Goal: Task Accomplishment & Management: Manage account settings

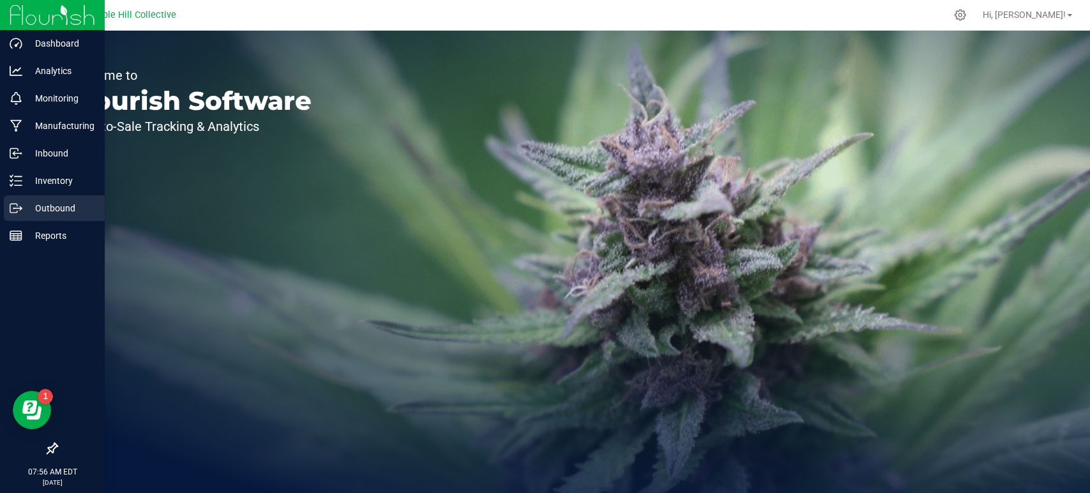
click at [44, 205] on p "Outbound" at bounding box center [60, 207] width 77 height 15
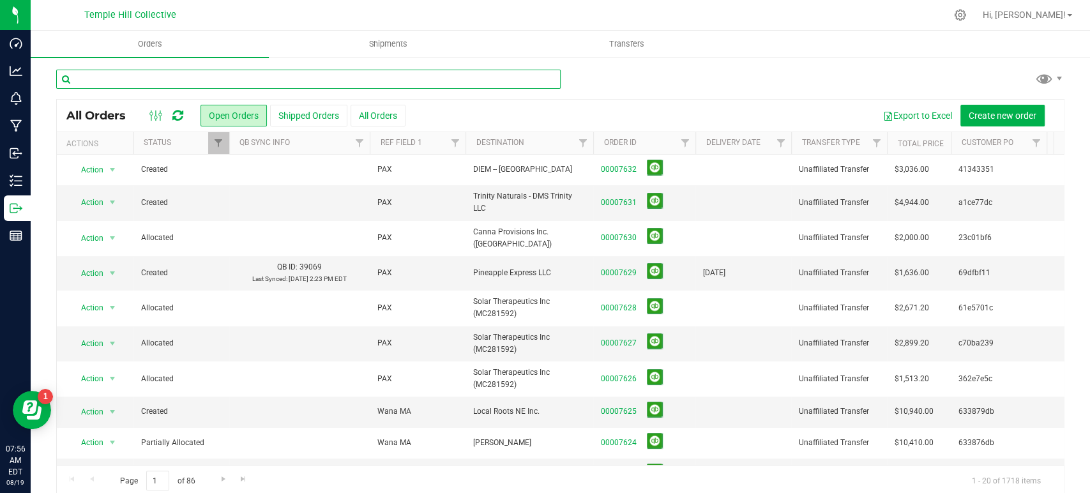
click at [421, 84] on input "text" at bounding box center [308, 79] width 504 height 19
paste input "f6e60d6b"
type input "f6e60d6b"
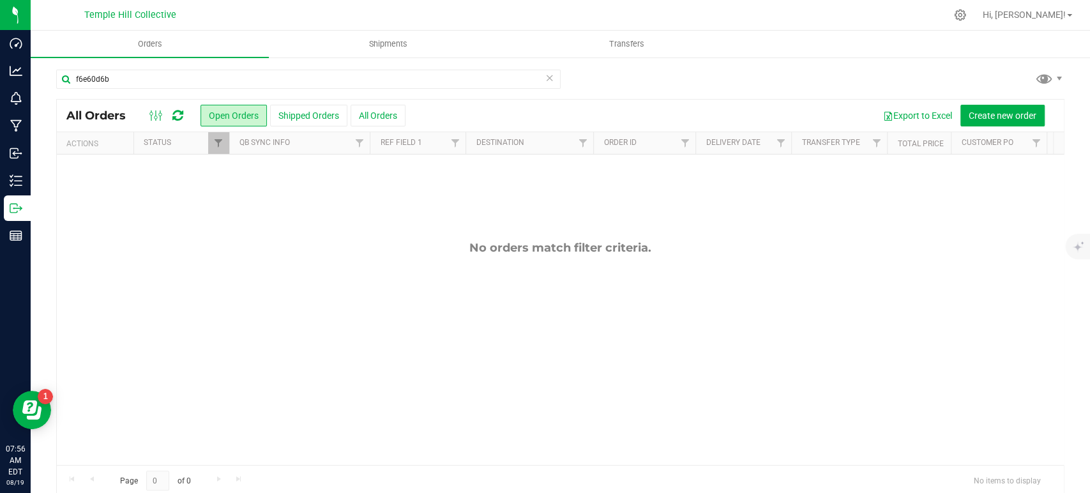
click at [545, 78] on icon at bounding box center [549, 77] width 9 height 15
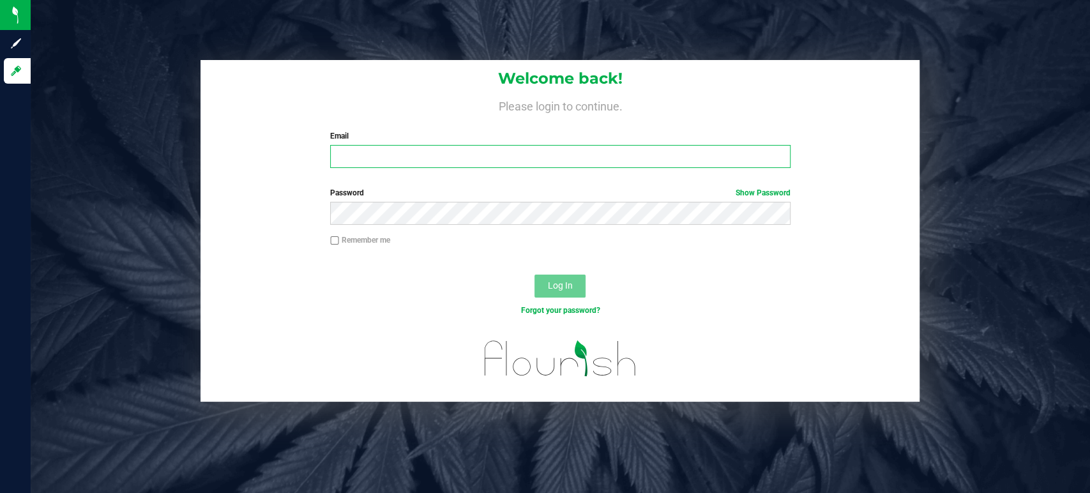
type input "[EMAIL_ADDRESS][DOMAIN_NAME]"
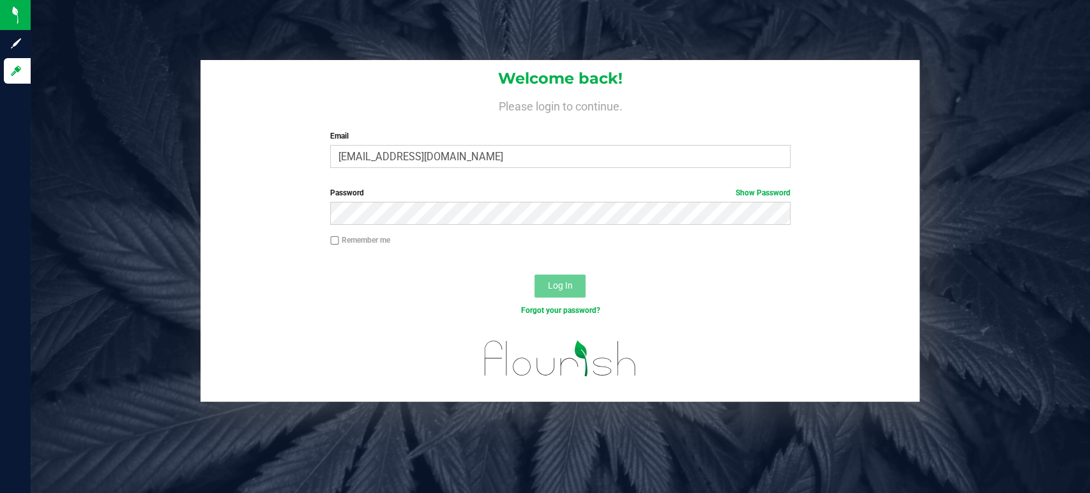
click at [558, 297] on div "Log In" at bounding box center [559, 290] width 719 height 43
click at [557, 284] on span "Log In" at bounding box center [560, 285] width 25 height 10
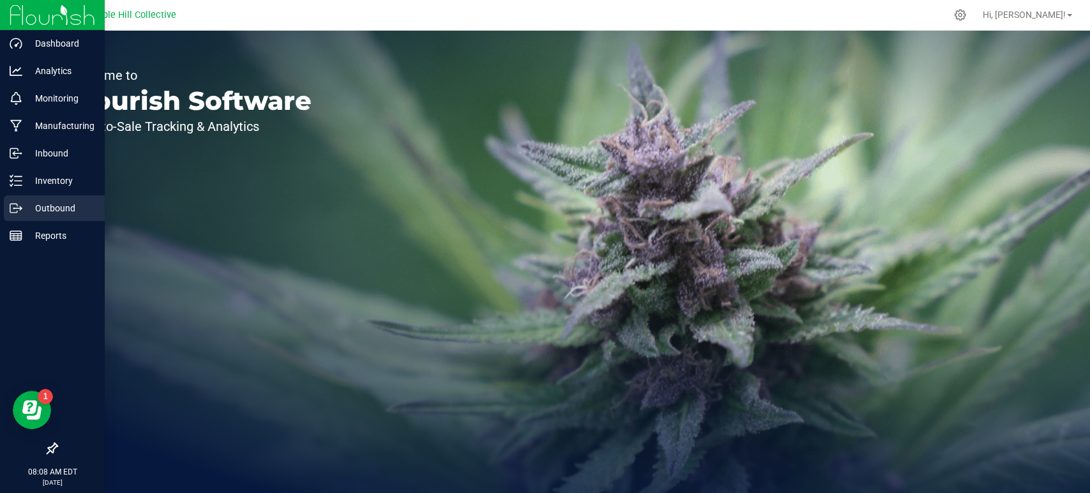
click at [14, 214] on div "Outbound" at bounding box center [54, 208] width 101 height 26
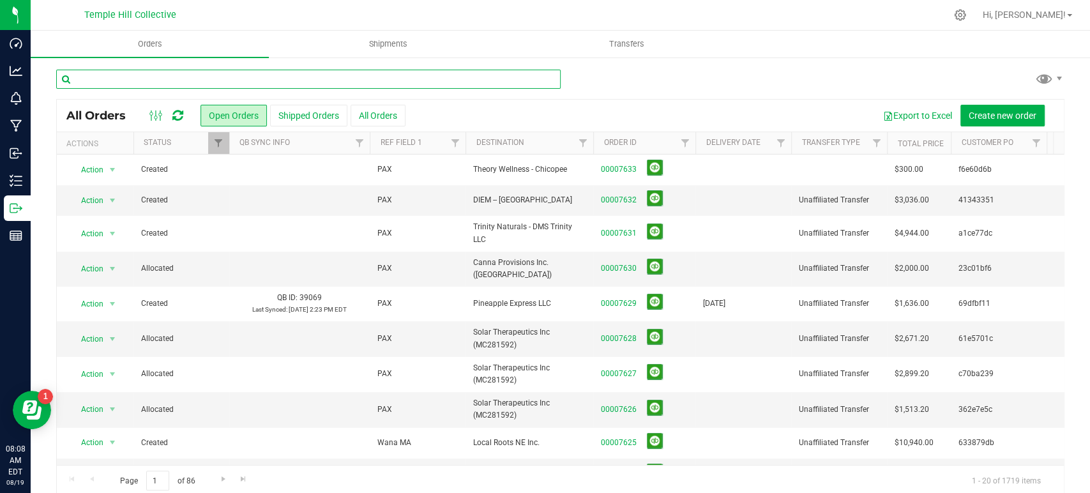
click at [246, 75] on input "text" at bounding box center [308, 79] width 504 height 19
paste input "f6e60d6b"
type input "f6e60d6b"
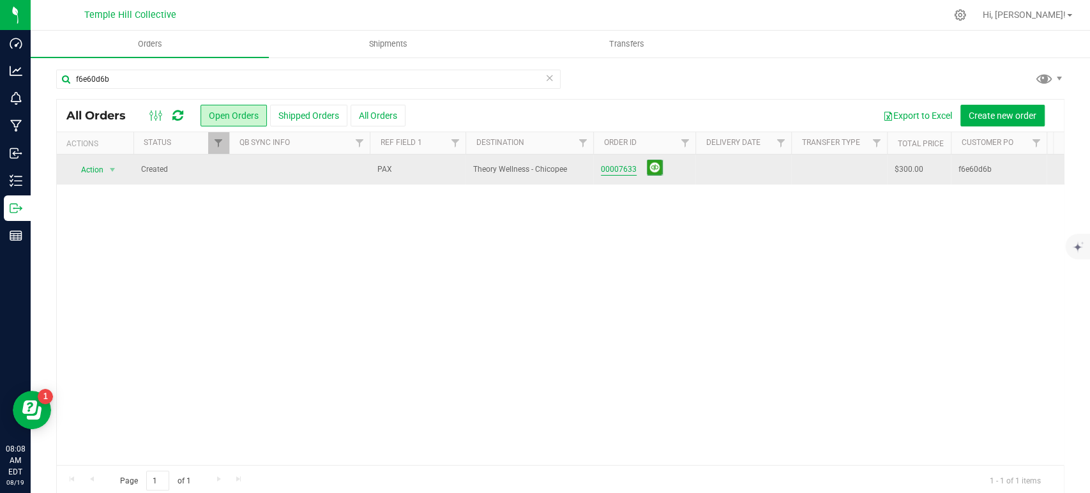
click at [624, 168] on link "00007633" at bounding box center [619, 169] width 36 height 12
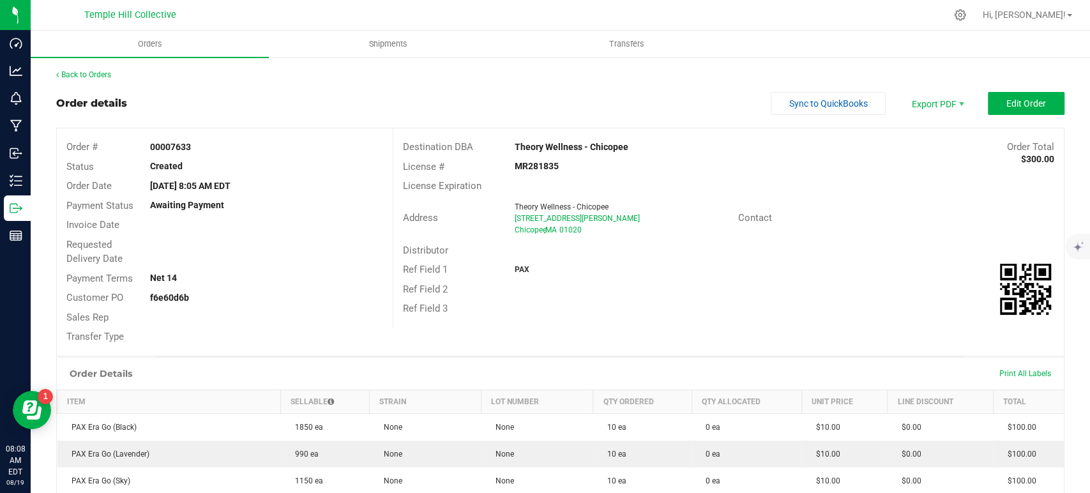
drag, startPoint x: 640, startPoint y: 146, endPoint x: 510, endPoint y: 147, distance: 130.2
click at [510, 147] on div "Theory Wellness - Chicopee" at bounding box center [645, 146] width 280 height 13
copy strong "Theory Wellness - Chicopee"
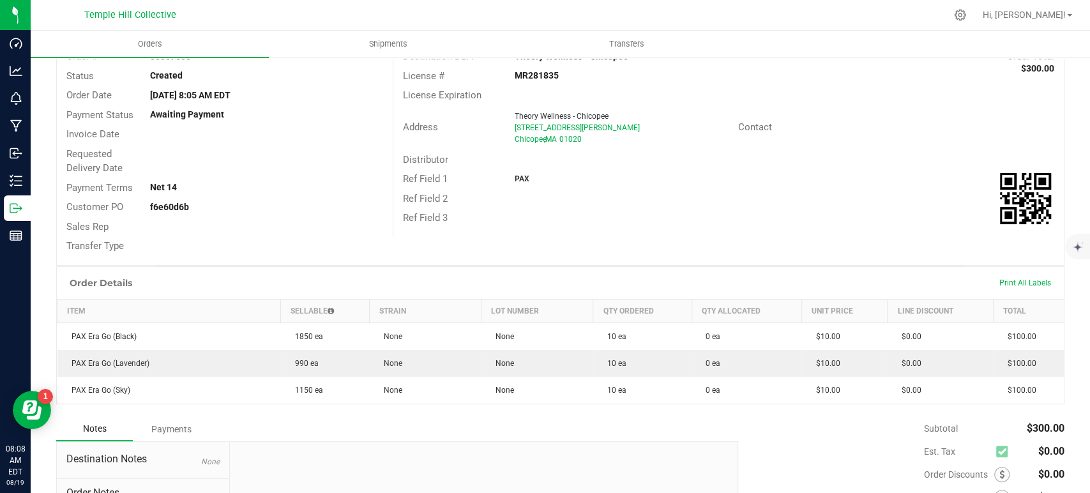
scroll to position [10, 0]
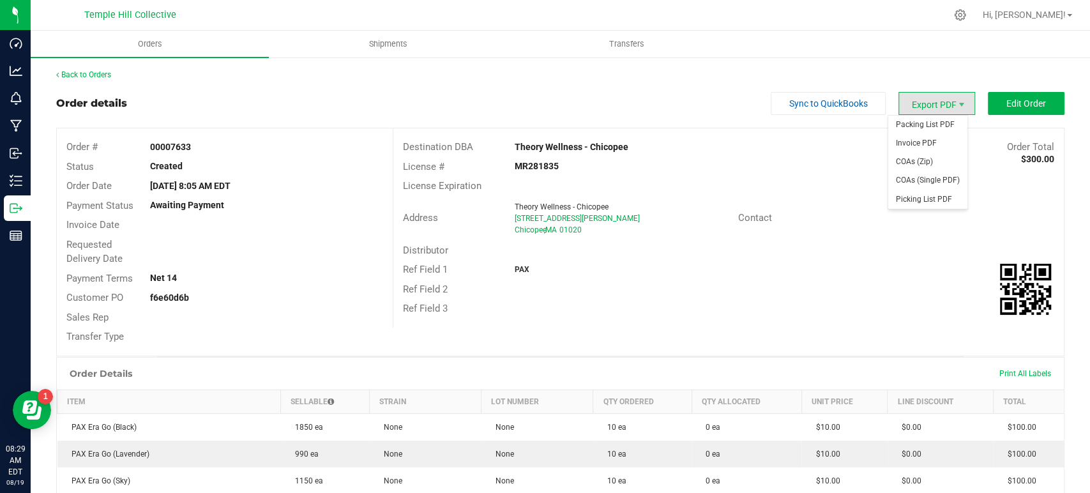
click at [917, 96] on span "Export PDF" at bounding box center [936, 103] width 77 height 23
click at [924, 119] on span "Packing List PDF" at bounding box center [927, 125] width 79 height 19
click at [107, 71] on link "Back to Orders" at bounding box center [83, 74] width 55 height 9
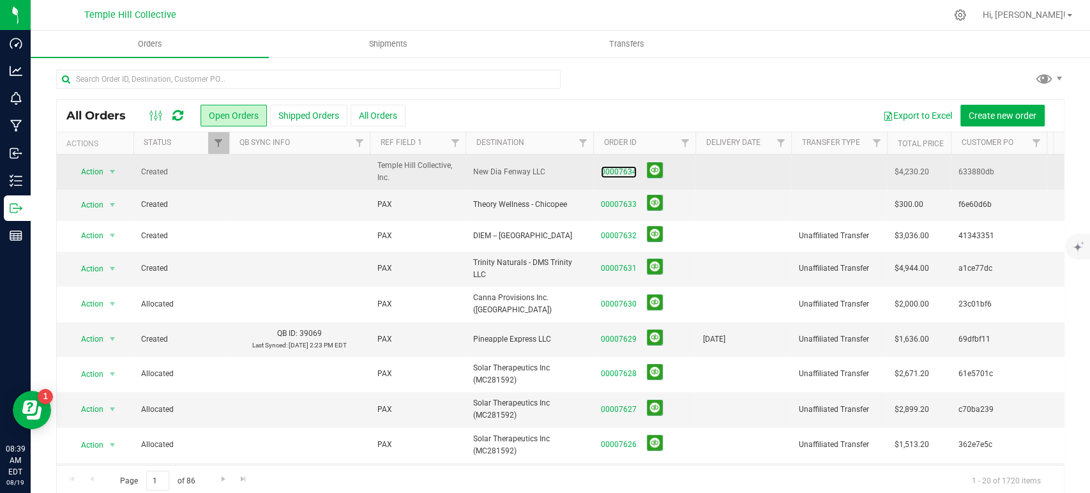
drag, startPoint x: 624, startPoint y: 167, endPoint x: 636, endPoint y: 167, distance: 12.8
click at [624, 167] on link "00007634" at bounding box center [619, 172] width 36 height 12
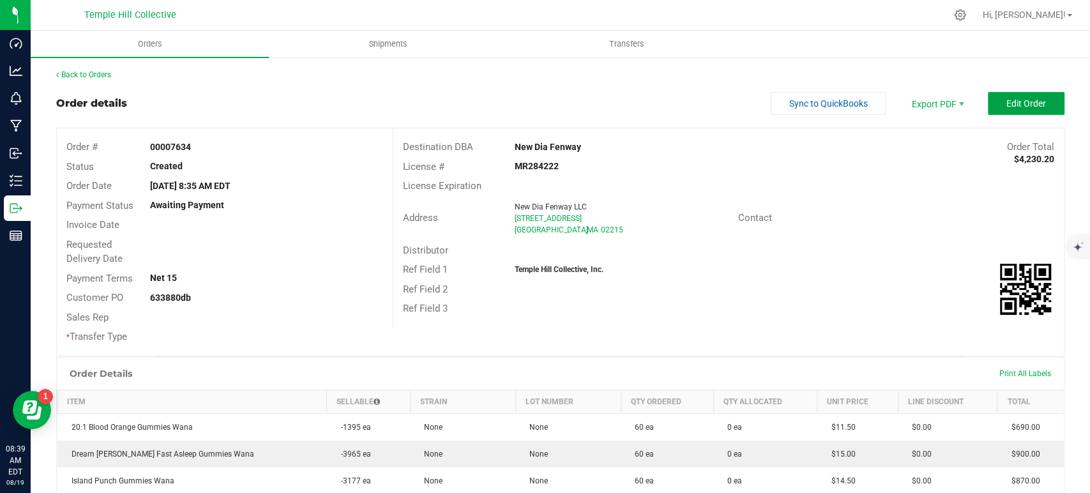
click at [1017, 106] on span "Edit Order" at bounding box center [1026, 103] width 40 height 10
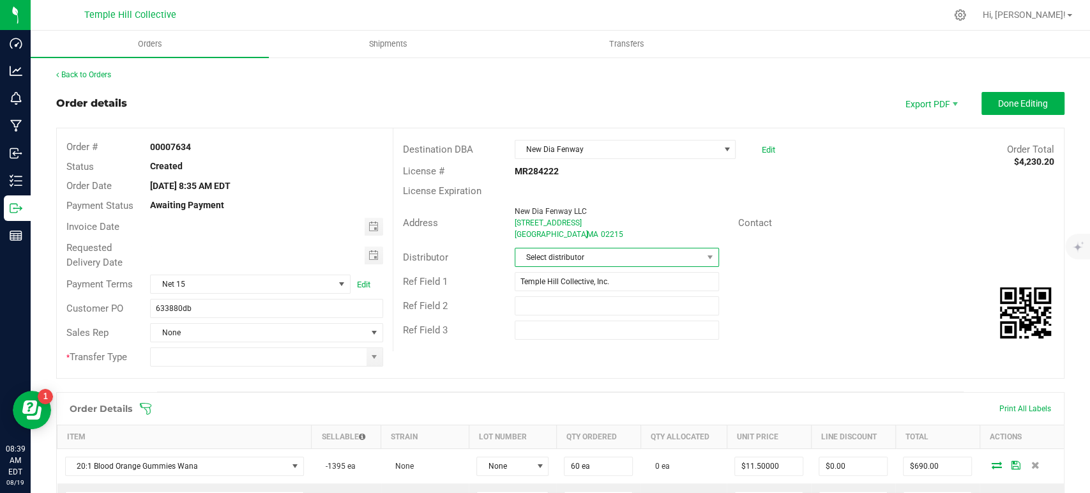
click at [610, 255] on span "Select distributor" at bounding box center [608, 257] width 187 height 18
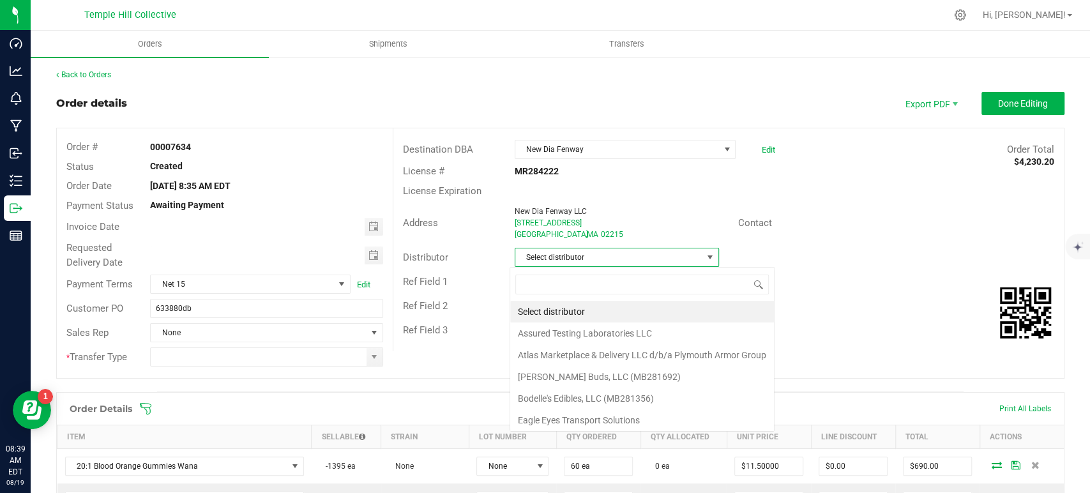
scroll to position [19, 202]
type input "mmm"
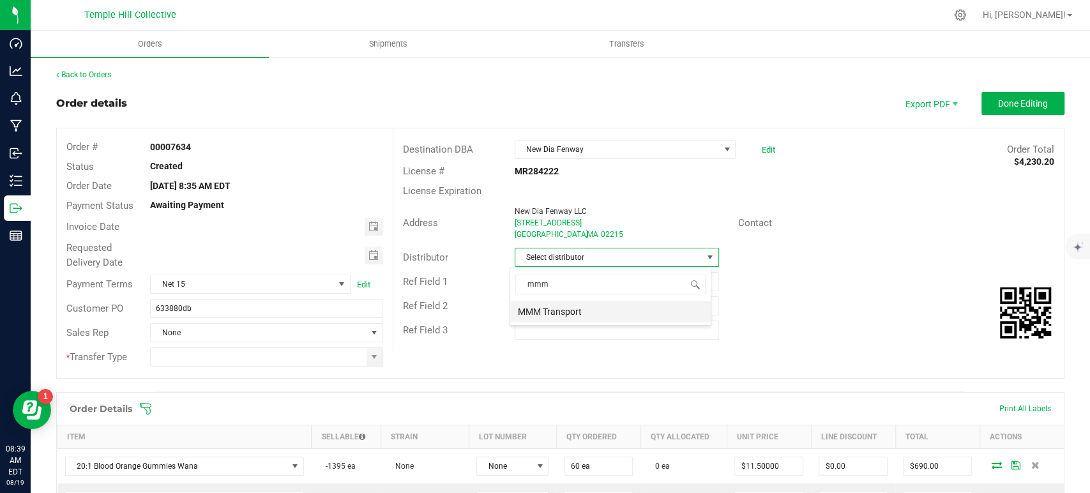
click at [589, 312] on li "MMM Transport" at bounding box center [610, 312] width 200 height 22
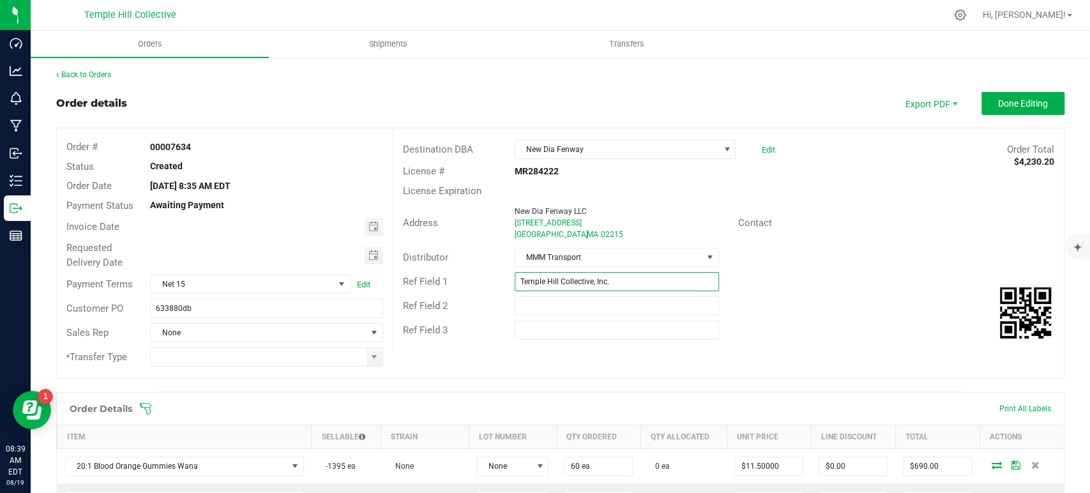
drag, startPoint x: 631, startPoint y: 280, endPoint x: 450, endPoint y: 288, distance: 181.5
click at [450, 288] on div "Ref Field 1 Temple Hill Collective, Inc." at bounding box center [728, 281] width 670 height 24
type input "Wana MA"
click at [375, 356] on span at bounding box center [374, 357] width 10 height 10
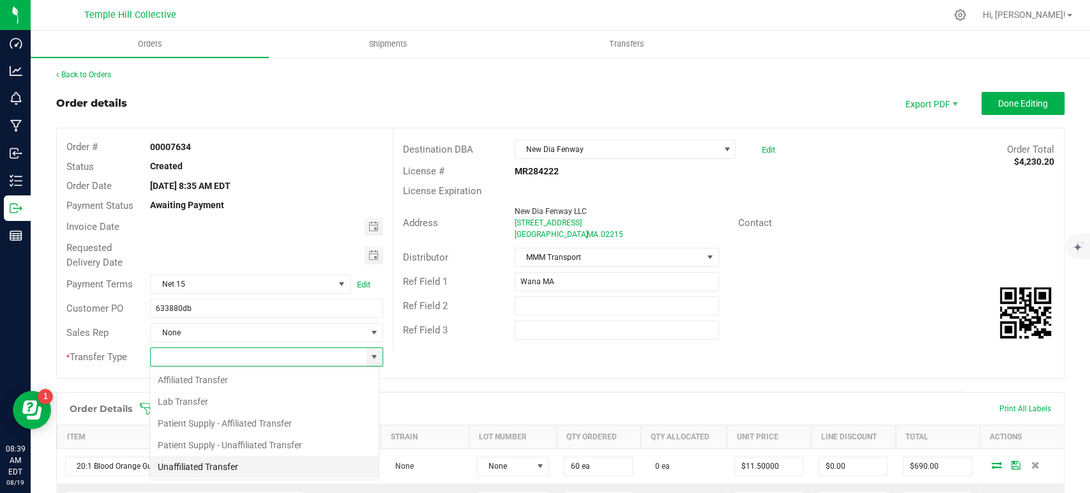
scroll to position [19, 230]
click at [266, 467] on li "Unaffiliated Transfer" at bounding box center [264, 467] width 229 height 22
type input "Unaffiliated Transfer"
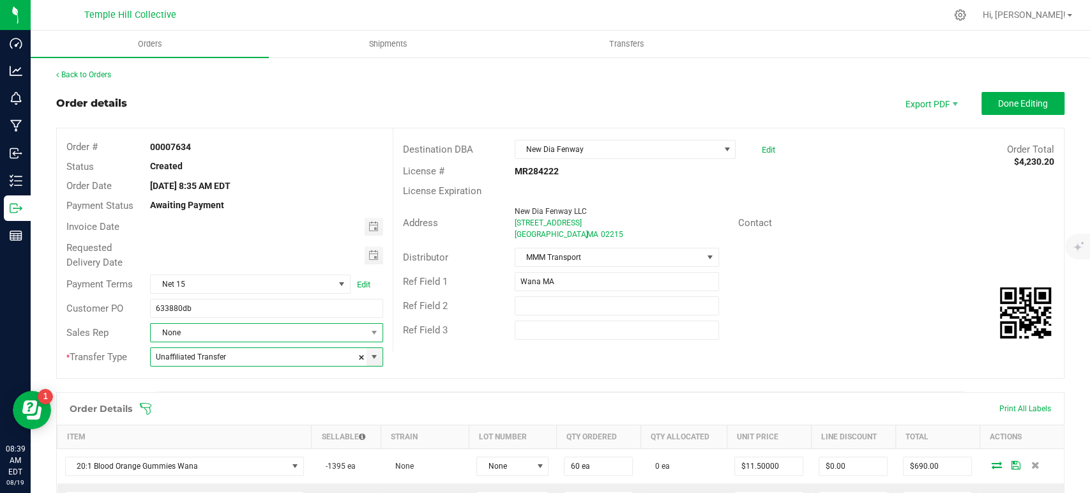
click at [241, 327] on span "None" at bounding box center [258, 333] width 215 height 18
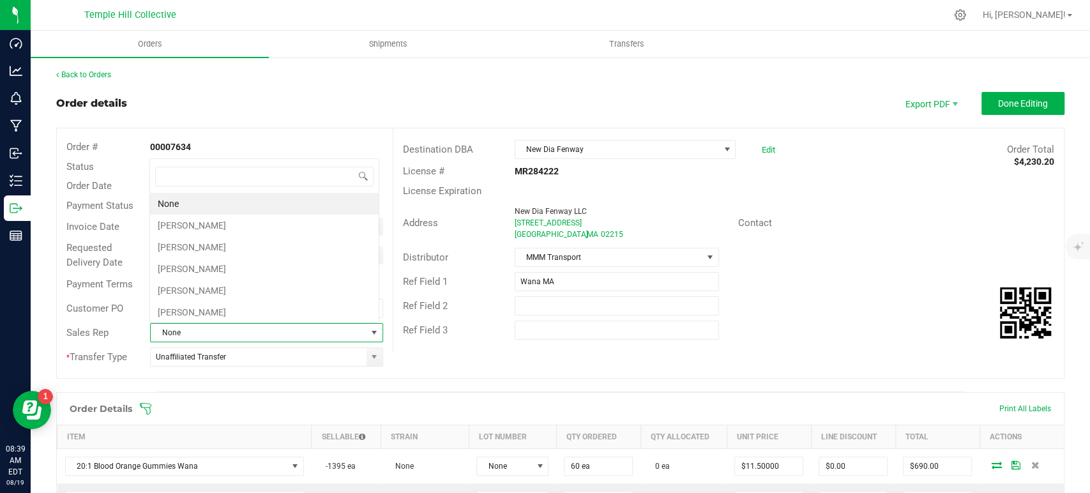
scroll to position [19, 227]
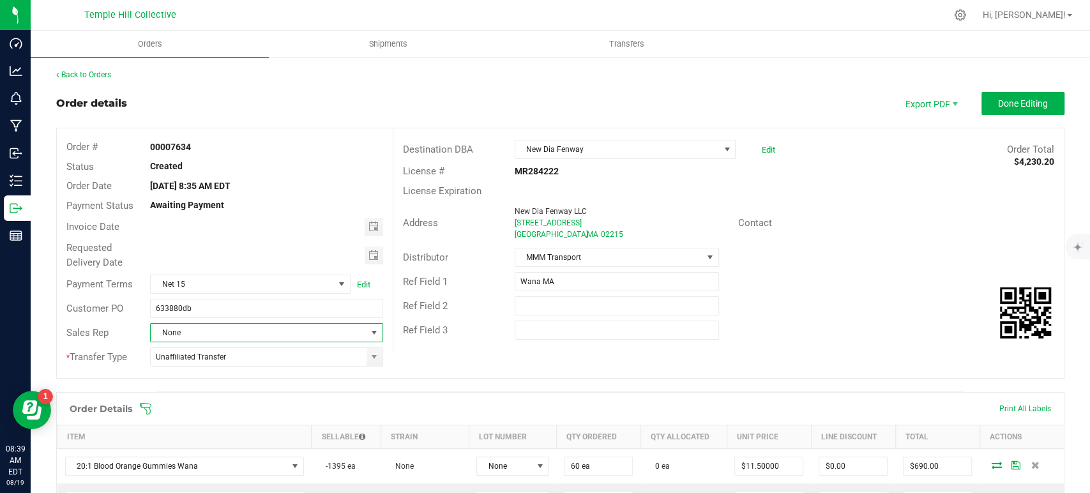
click at [204, 336] on span "None" at bounding box center [258, 333] width 215 height 18
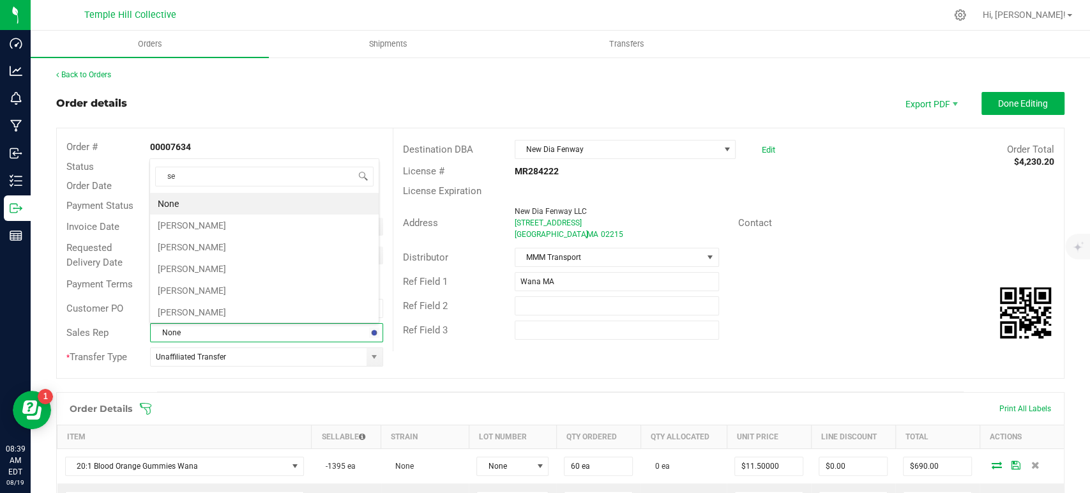
type input "sea"
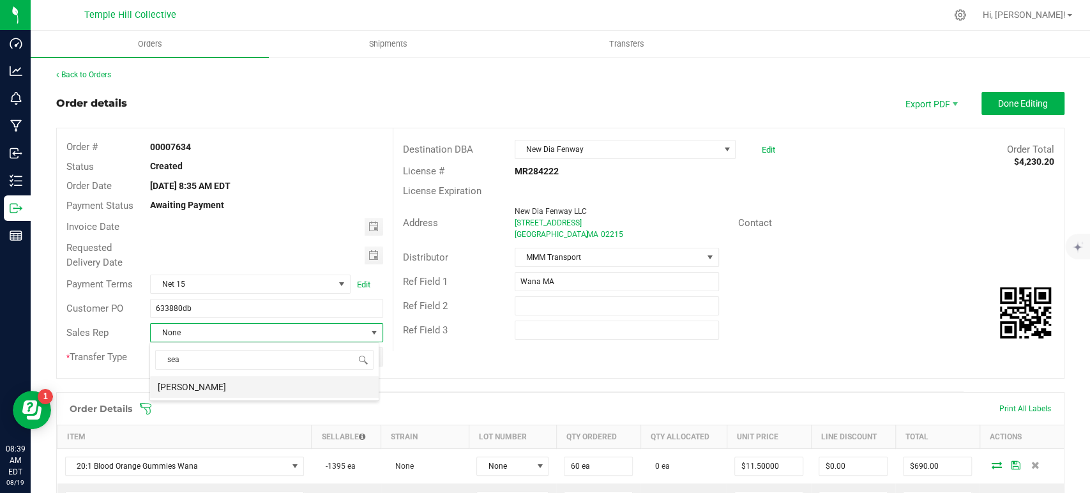
click at [217, 389] on li "[PERSON_NAME]" at bounding box center [264, 387] width 229 height 22
click at [1027, 106] on span "Done Editing" at bounding box center [1023, 103] width 50 height 10
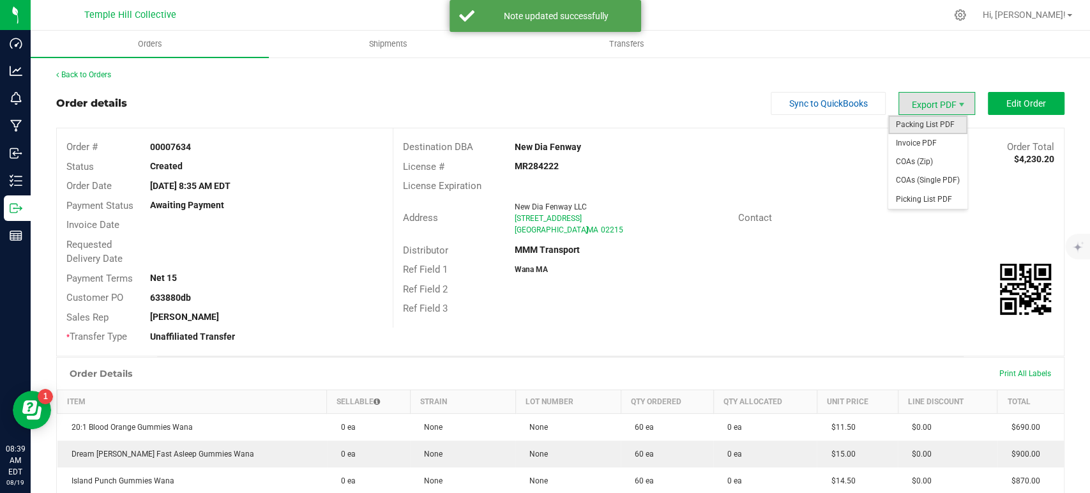
click at [917, 127] on span "Packing List PDF" at bounding box center [927, 125] width 79 height 19
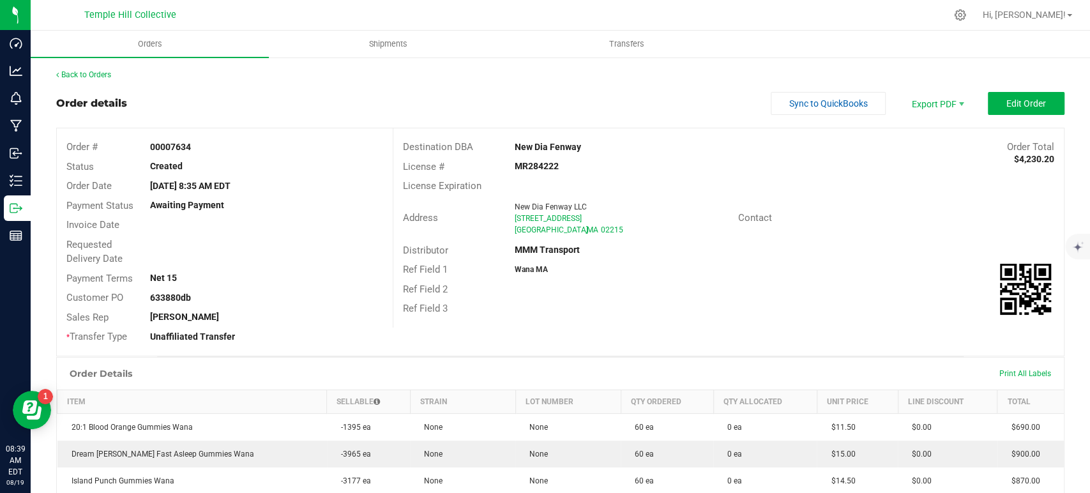
drag, startPoint x: 582, startPoint y: 228, endPoint x: 488, endPoint y: 209, distance: 95.6
click at [488, 209] on div "Address New Dia Fenway LLC 48-62 Brookline Ave Boston , MA 02215" at bounding box center [565, 219] width 345 height 40
copy div "New Dia Fenway LLC 48-62 Brookline Ave Boston , MA 02215"
click at [537, 162] on strong "MR284222" at bounding box center [536, 166] width 44 height 10
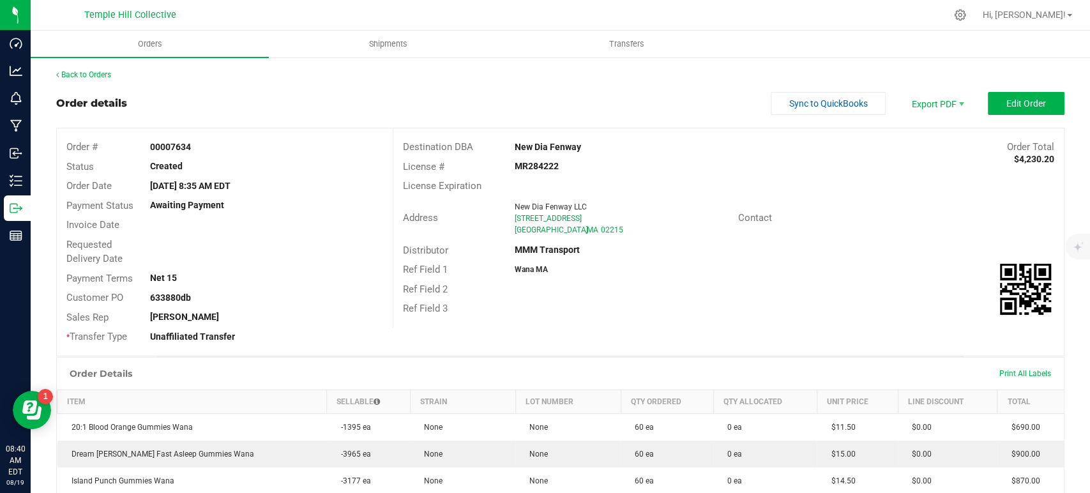
copy strong "MR284222"
click at [87, 79] on link "Back to Orders" at bounding box center [83, 74] width 55 height 9
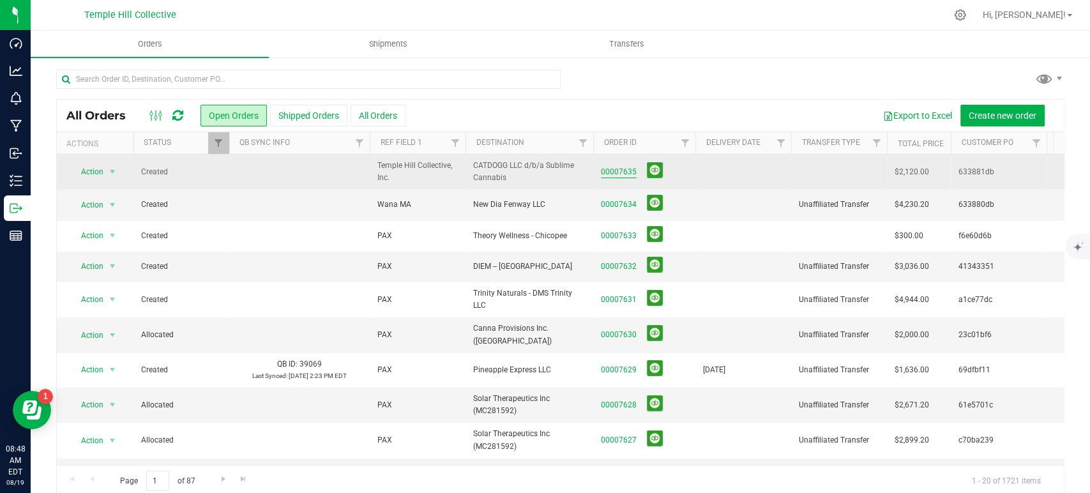
click at [626, 171] on link "00007635" at bounding box center [619, 172] width 36 height 12
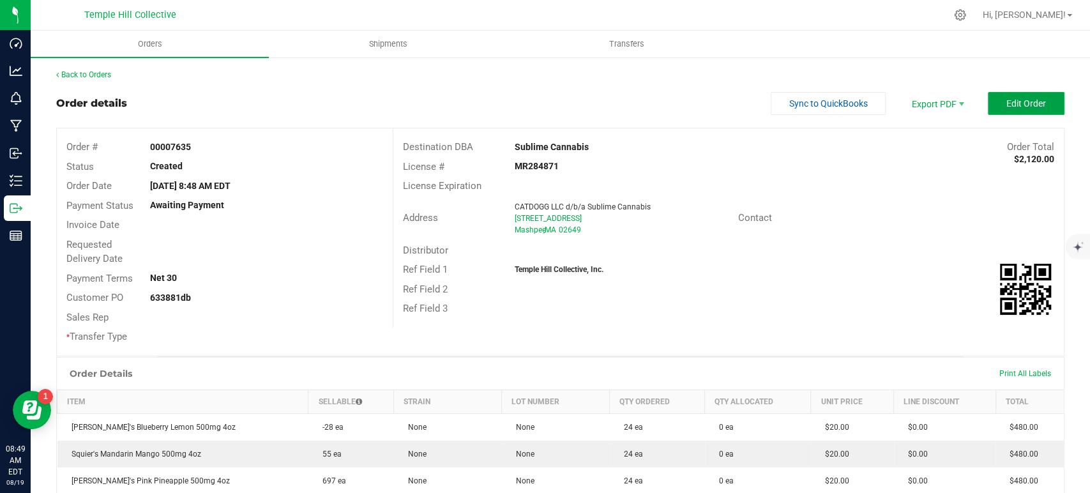
click at [1005, 96] on button "Edit Order" at bounding box center [1025, 103] width 77 height 23
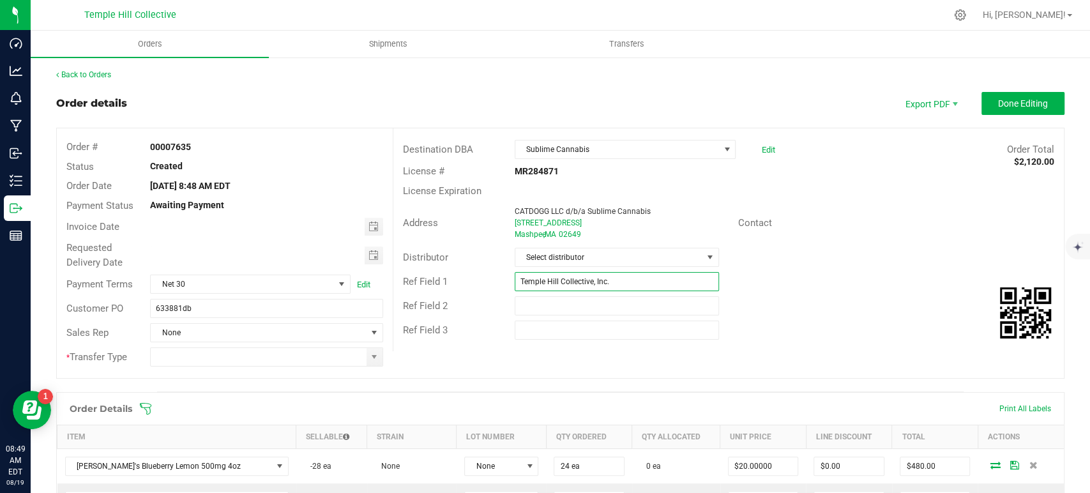
drag, startPoint x: 634, startPoint y: 276, endPoint x: 470, endPoint y: 281, distance: 164.1
click at [470, 281] on div "Ref Field 1 Temple Hill Collective, Inc." at bounding box center [728, 281] width 670 height 24
type input "w"
type input "[PERSON_NAME]'s"
click at [613, 261] on span "Select distributor" at bounding box center [608, 257] width 187 height 18
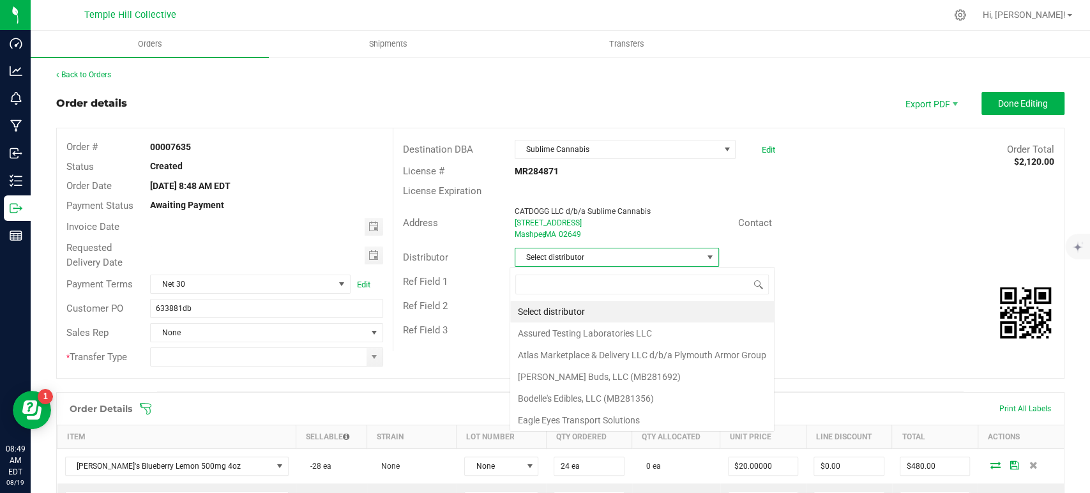
scroll to position [19, 202]
type input "mmm"
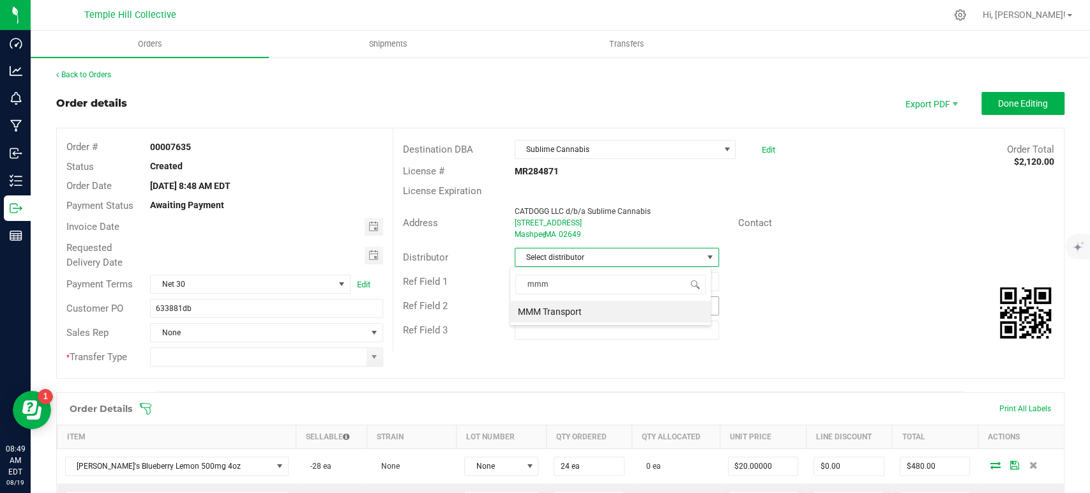
click at [577, 314] on li "MMM Transport" at bounding box center [610, 312] width 200 height 22
click at [371, 357] on span at bounding box center [374, 357] width 10 height 10
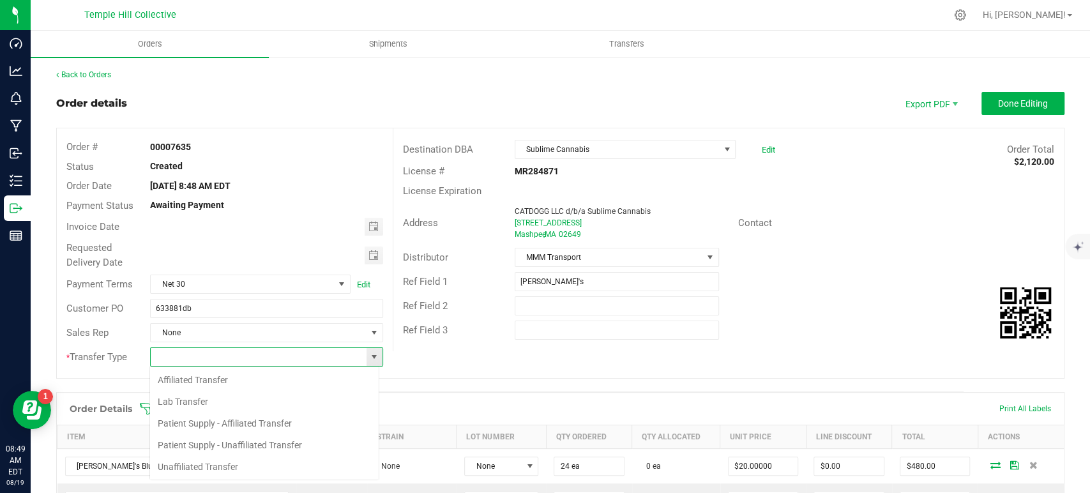
scroll to position [19, 230]
click at [250, 459] on li "Unaffiliated Transfer" at bounding box center [264, 467] width 229 height 22
type input "Unaffiliated Transfer"
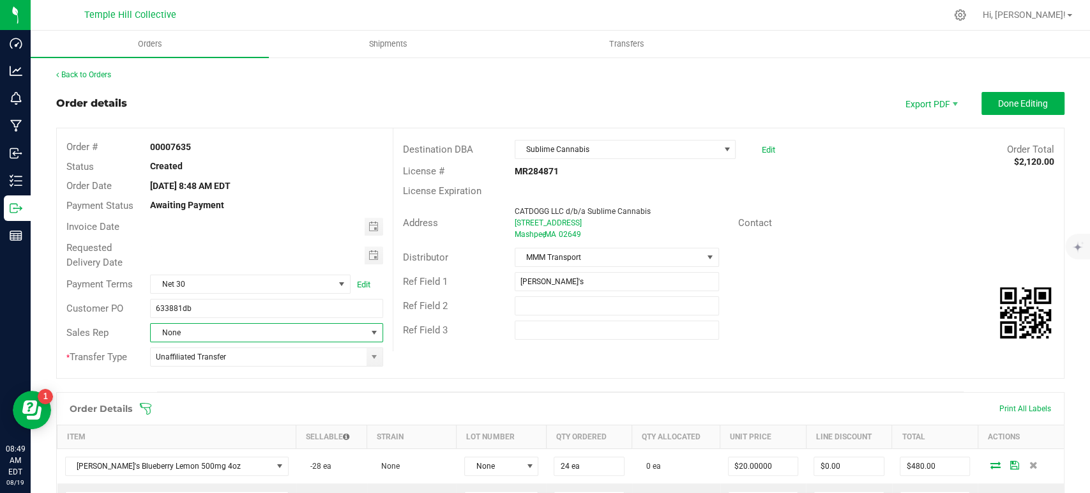
click at [242, 334] on span "None" at bounding box center [258, 333] width 215 height 18
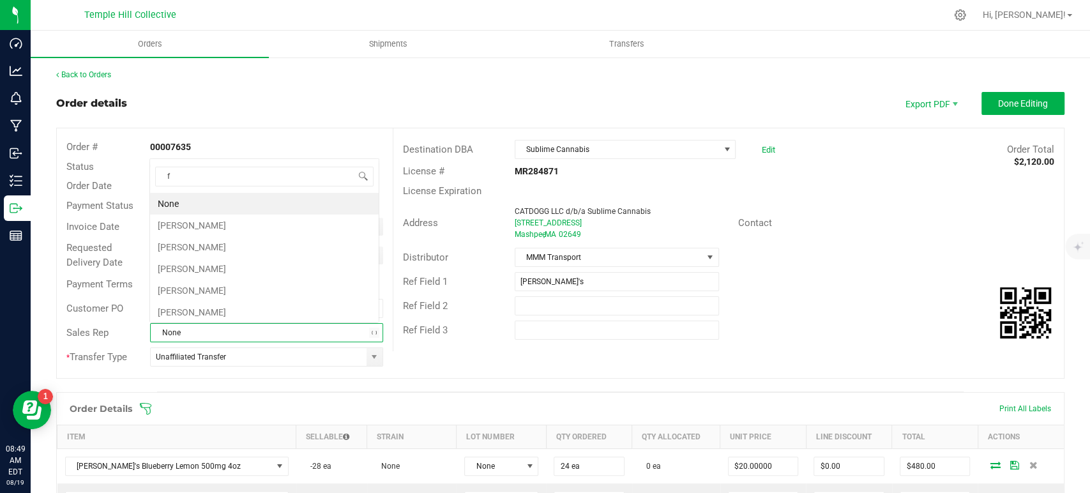
scroll to position [19, 227]
type input "fa"
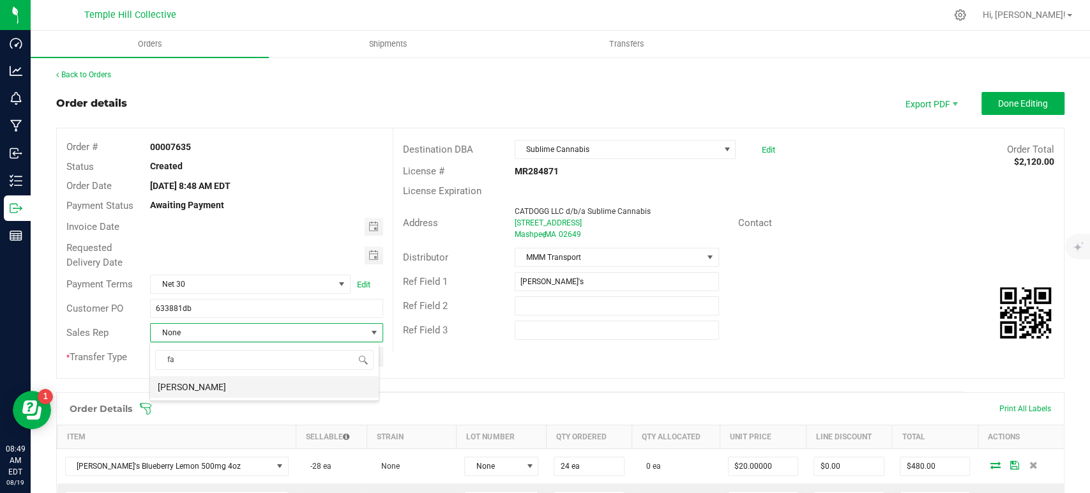
click at [222, 384] on li "[PERSON_NAME]" at bounding box center [264, 387] width 229 height 22
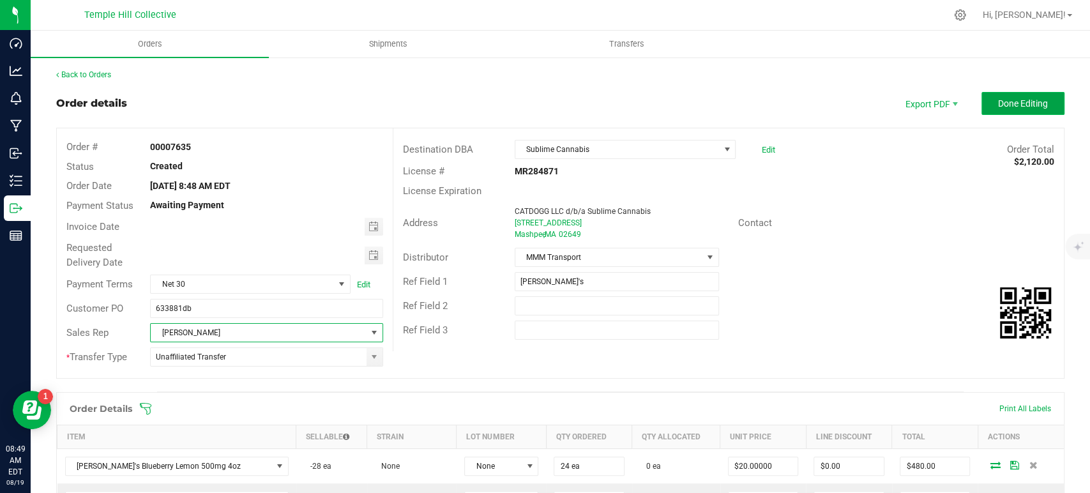
click at [1005, 103] on span "Done Editing" at bounding box center [1023, 103] width 50 height 10
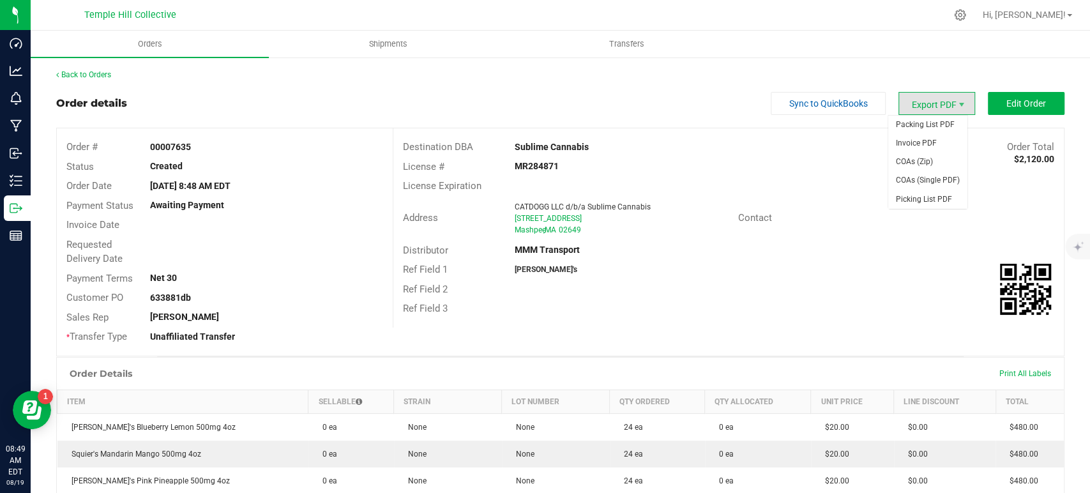
click at [929, 95] on span "Export PDF" at bounding box center [936, 103] width 77 height 23
click at [937, 122] on span "Packing List PDF" at bounding box center [927, 125] width 79 height 19
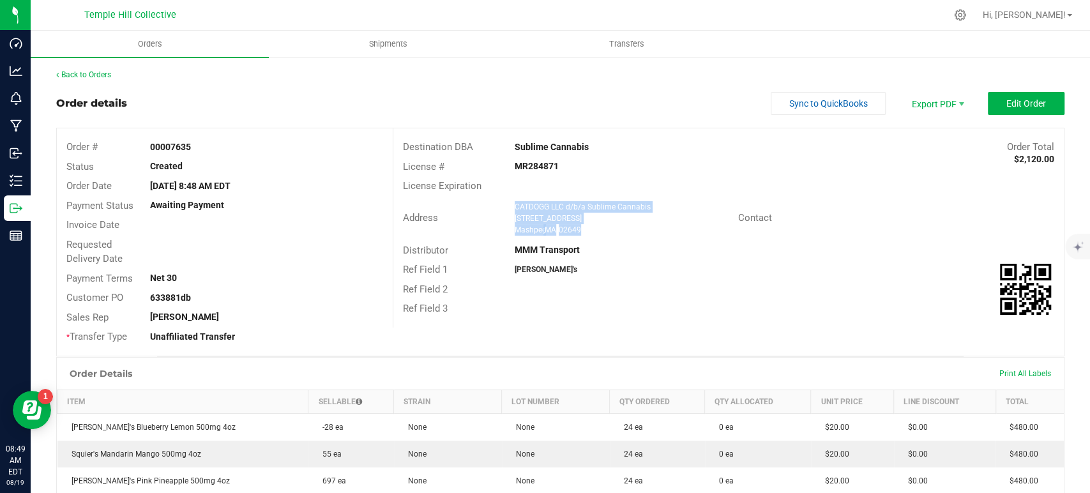
drag, startPoint x: 587, startPoint y: 230, endPoint x: 509, endPoint y: 204, distance: 82.4
click at [514, 204] on ngx-name-and-address "CATDOGG LLC d/b/a Sublime Cannabis [STREET_ADDRESS]" at bounding box center [621, 218] width 214 height 34
copy ngx-name-and-address "CATDOGG LLC d/b/a Sublime Cannabis [STREET_ADDRESS]"
click at [541, 165] on strong "MR284871" at bounding box center [536, 166] width 44 height 10
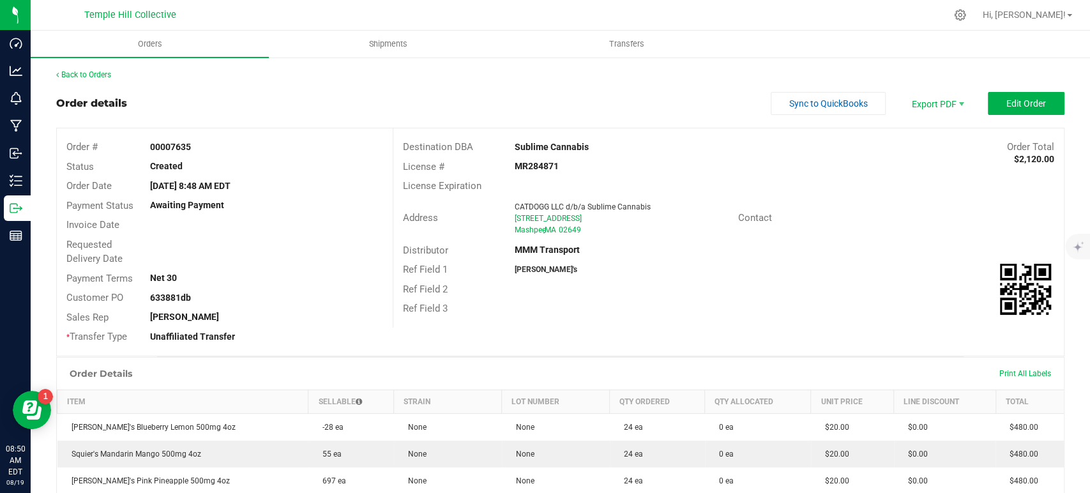
copy strong "MR284871"
click at [109, 77] on link "Back to Orders" at bounding box center [83, 74] width 55 height 9
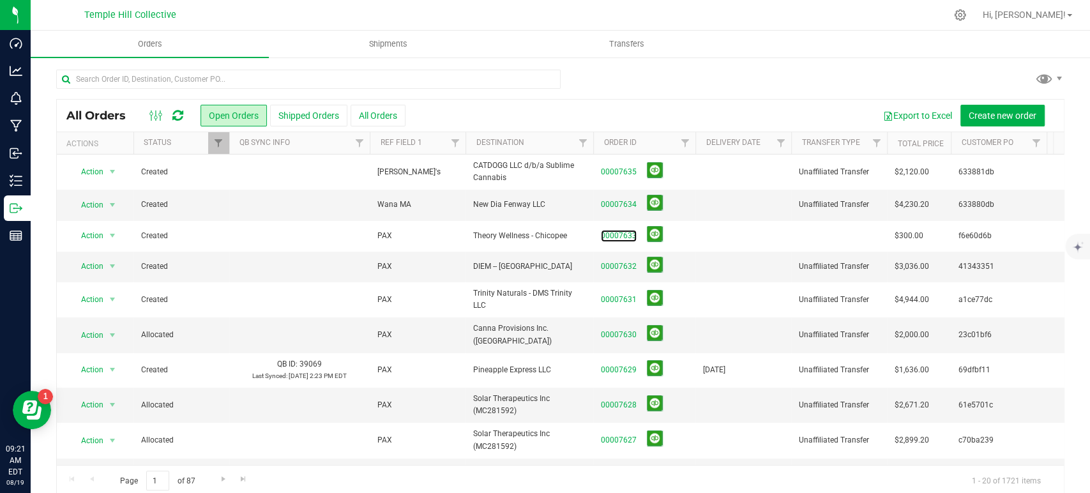
click at [606, 236] on link "00007633" at bounding box center [619, 236] width 36 height 12
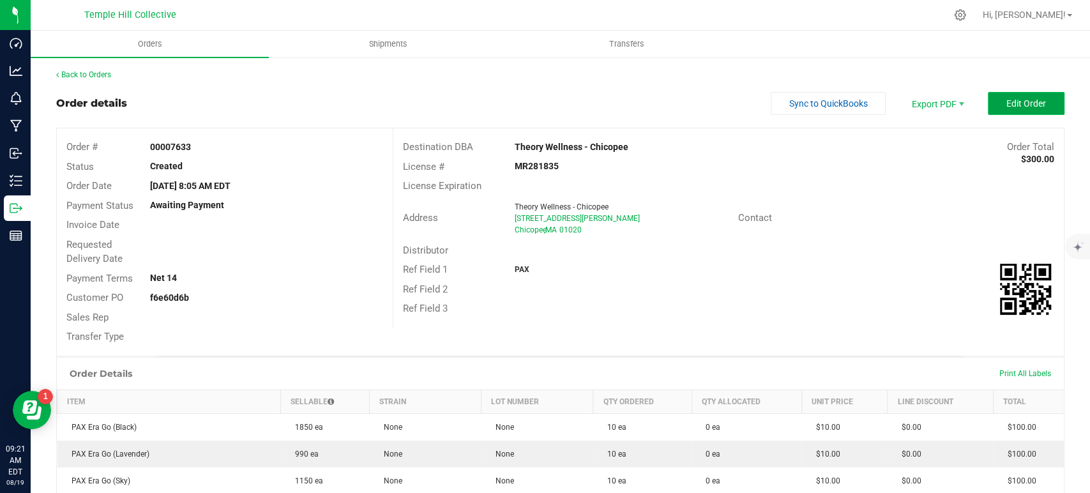
click at [1016, 109] on button "Edit Order" at bounding box center [1025, 103] width 77 height 23
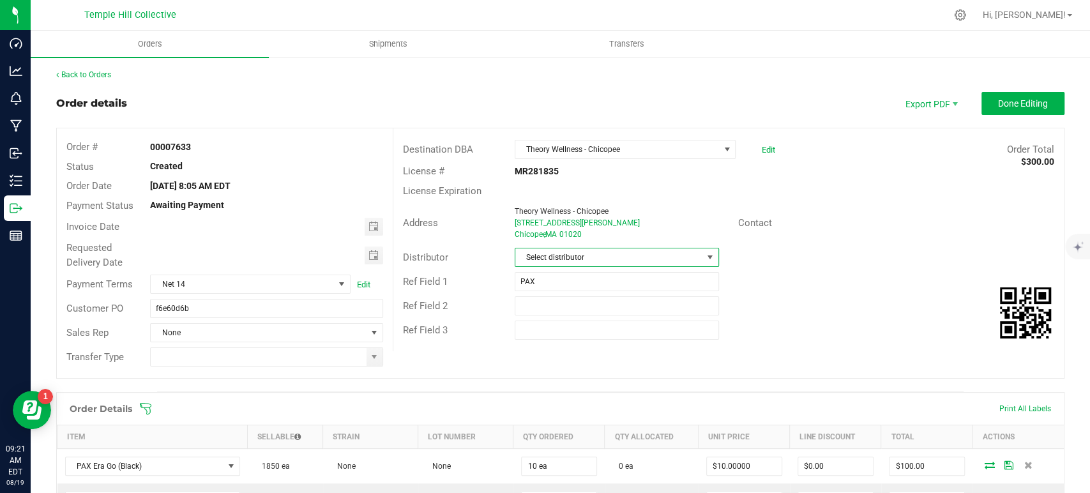
click at [552, 254] on span "Select distributor" at bounding box center [608, 257] width 187 height 18
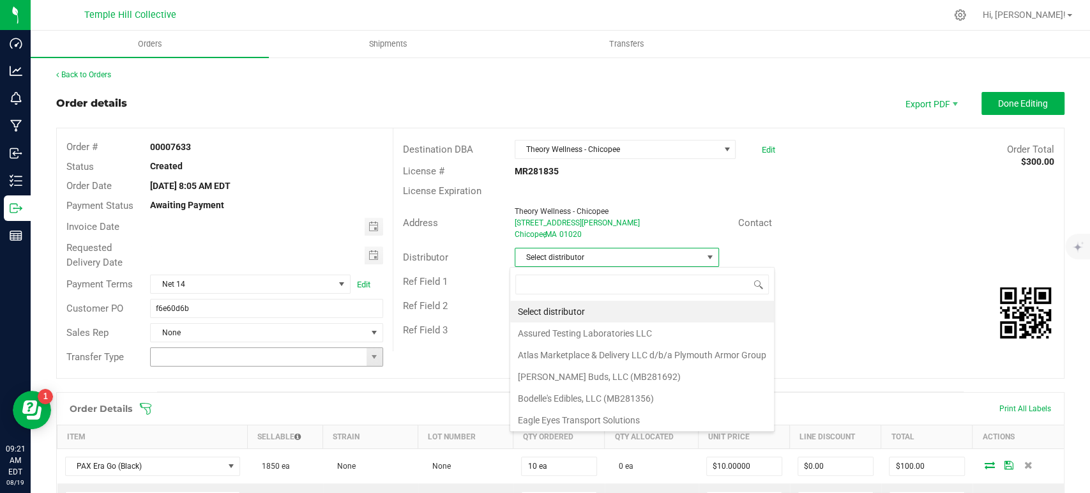
scroll to position [19, 202]
click at [369, 357] on span at bounding box center [374, 357] width 10 height 10
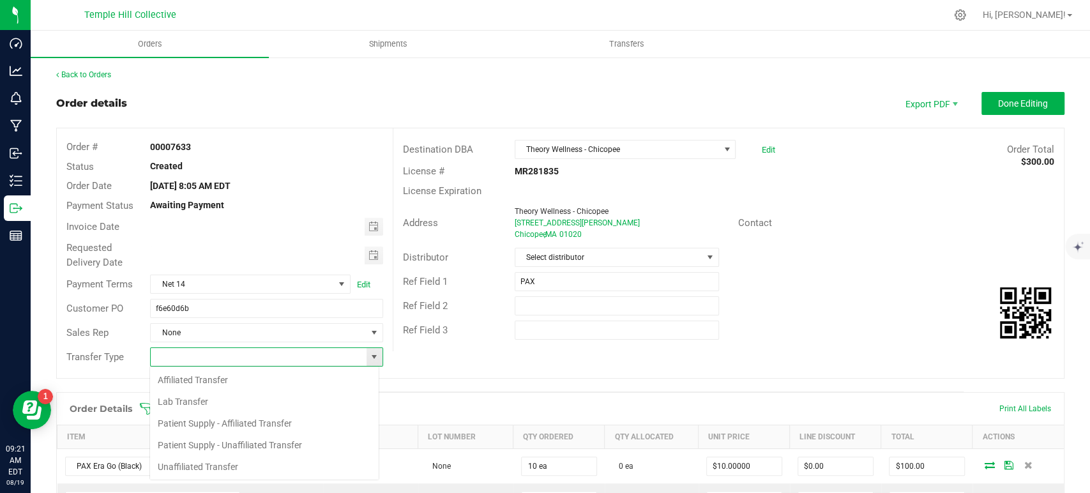
scroll to position [19, 230]
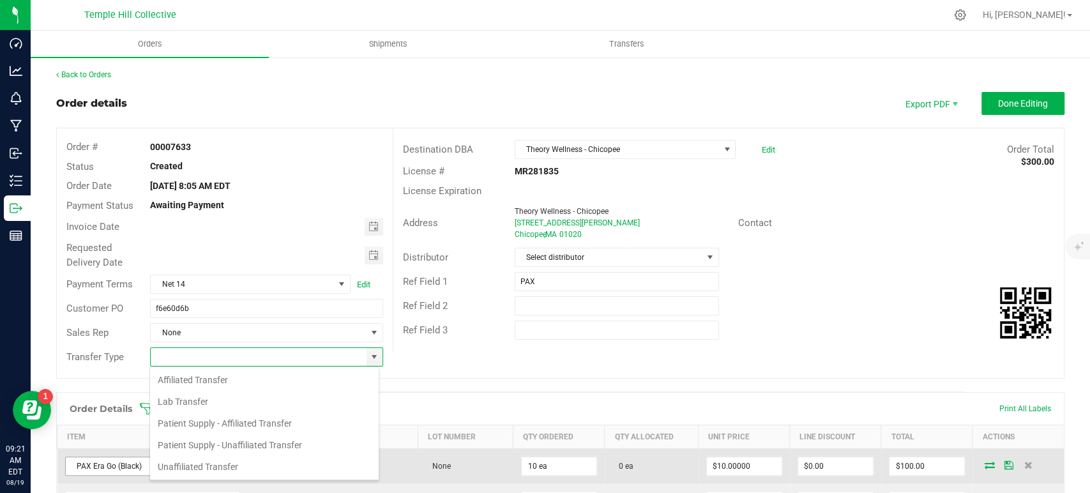
click at [204, 463] on li "Unaffiliated Transfer" at bounding box center [264, 467] width 229 height 22
type input "Unaffiliated Transfer"
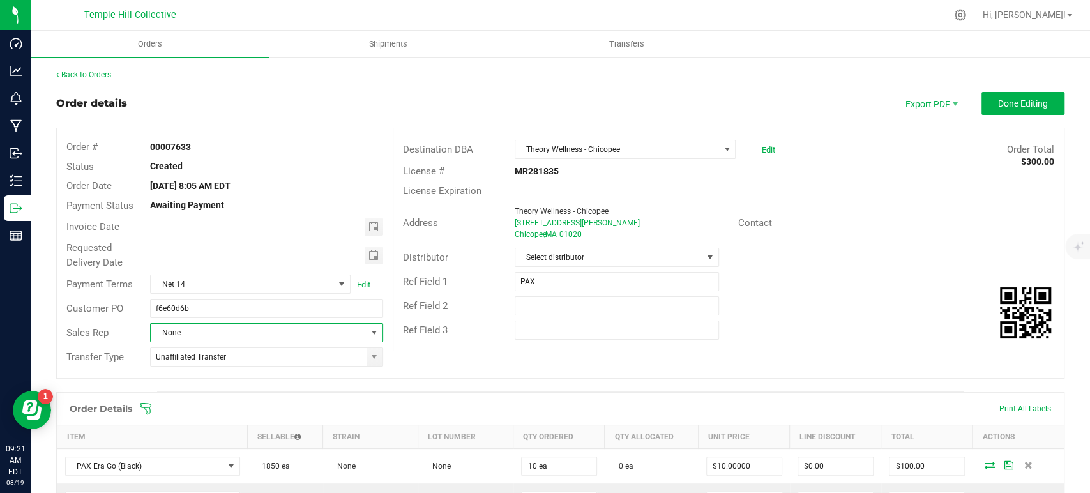
click at [245, 336] on span "None" at bounding box center [258, 333] width 215 height 18
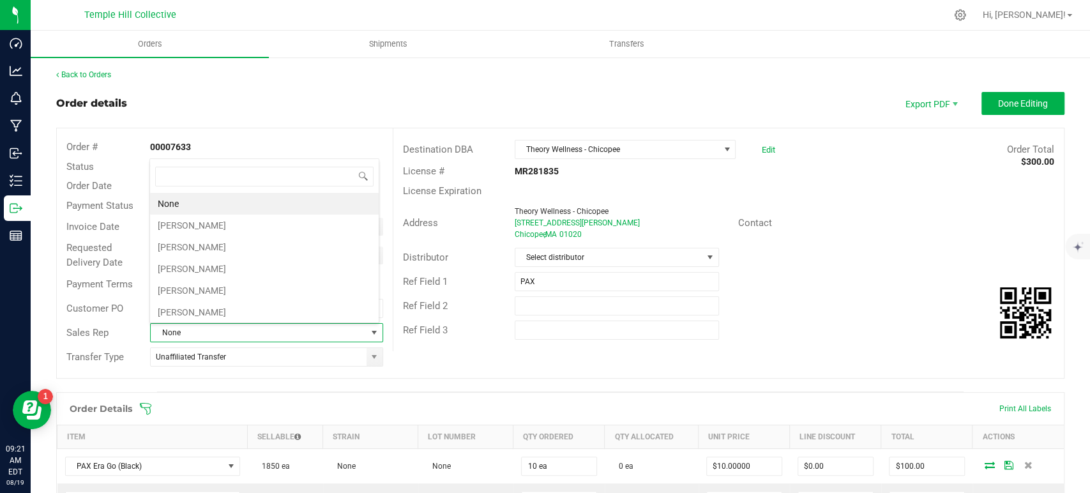
scroll to position [19, 227]
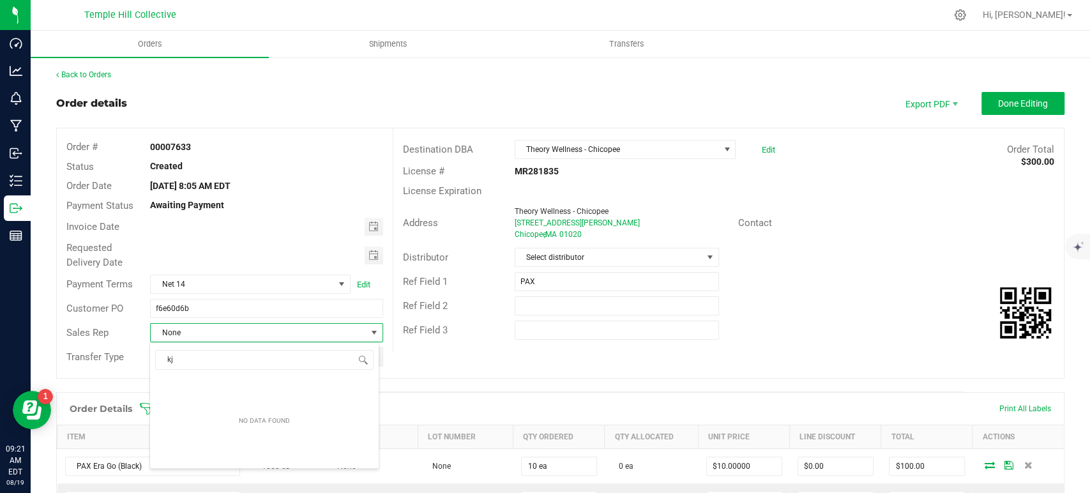
type input "k"
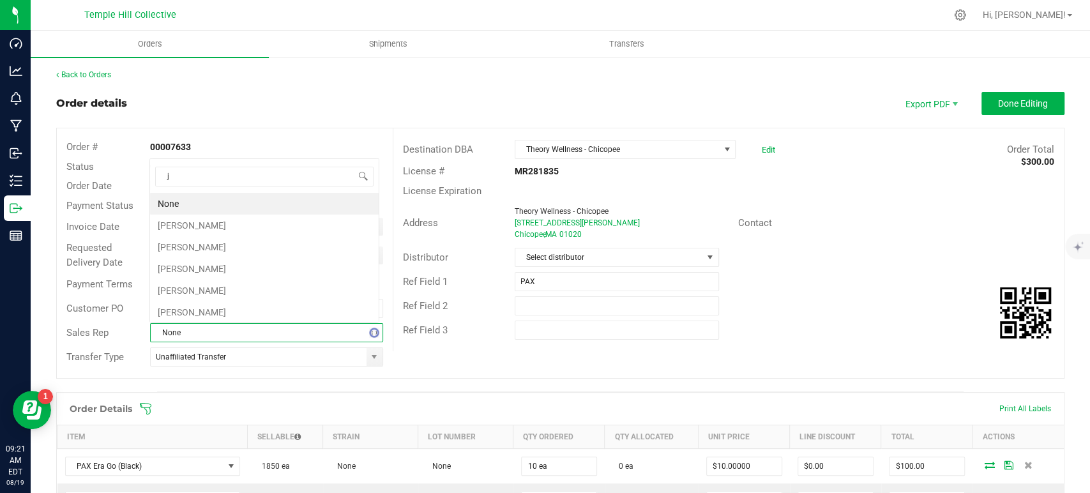
scroll to position [0, 0]
type input "jam"
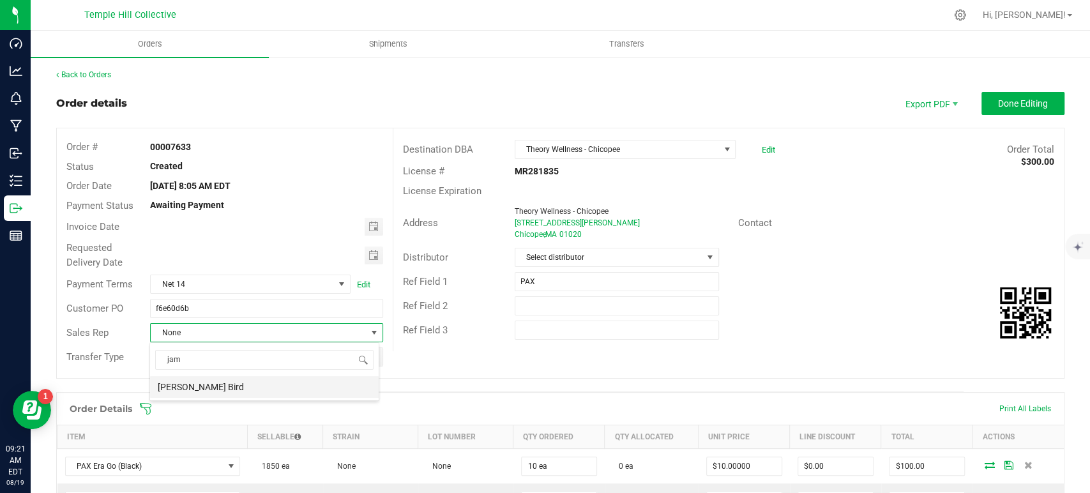
click at [248, 387] on li "[PERSON_NAME] Bird" at bounding box center [264, 387] width 229 height 22
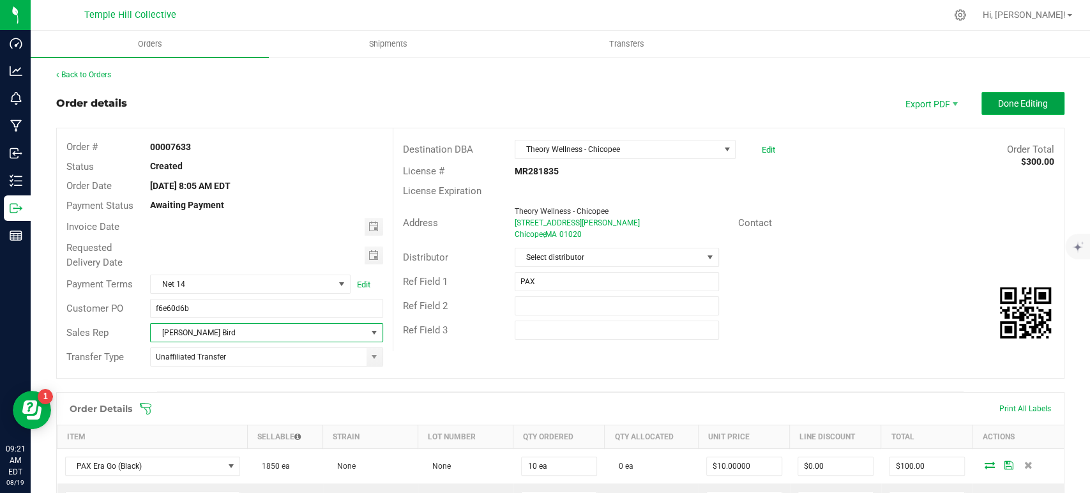
click at [1006, 98] on span "Done Editing" at bounding box center [1023, 103] width 50 height 10
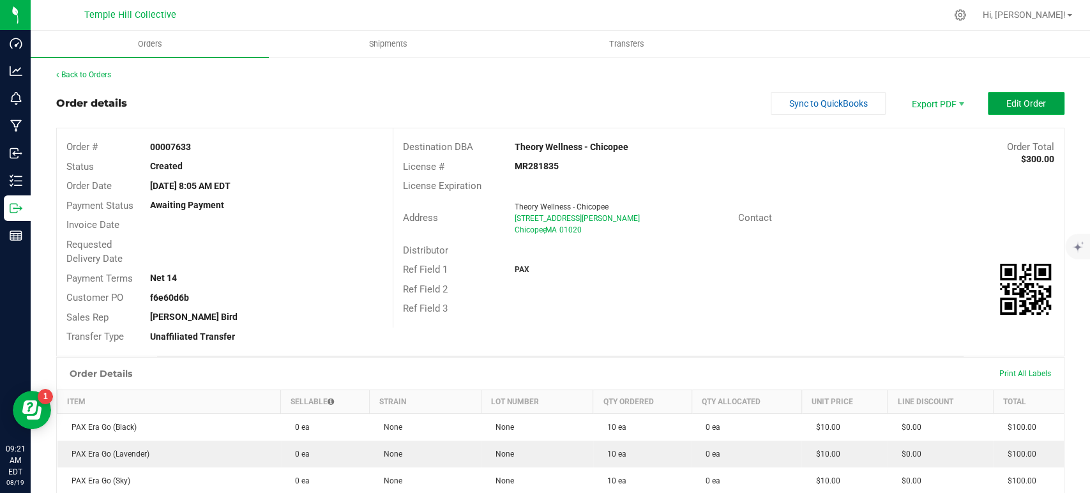
click at [1007, 100] on span "Edit Order" at bounding box center [1026, 103] width 40 height 10
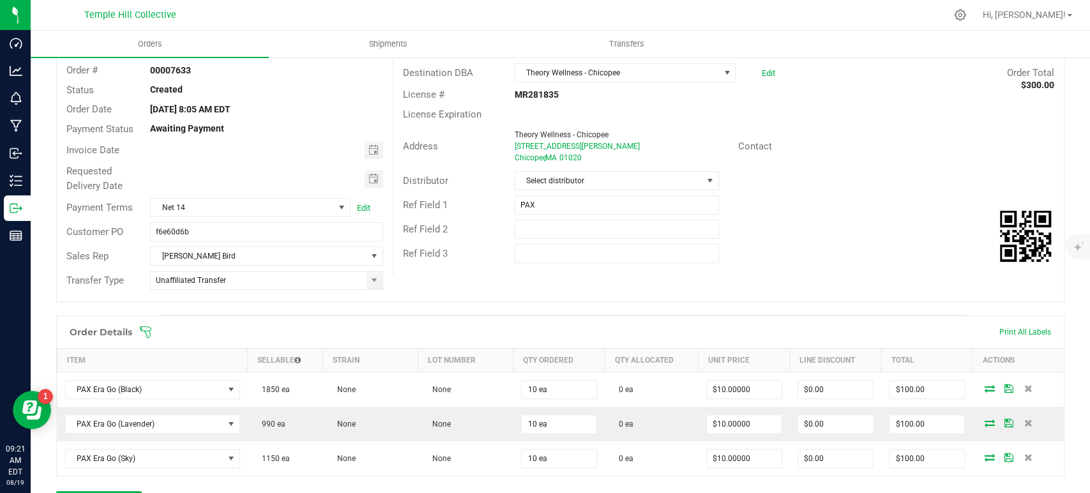
scroll to position [213, 0]
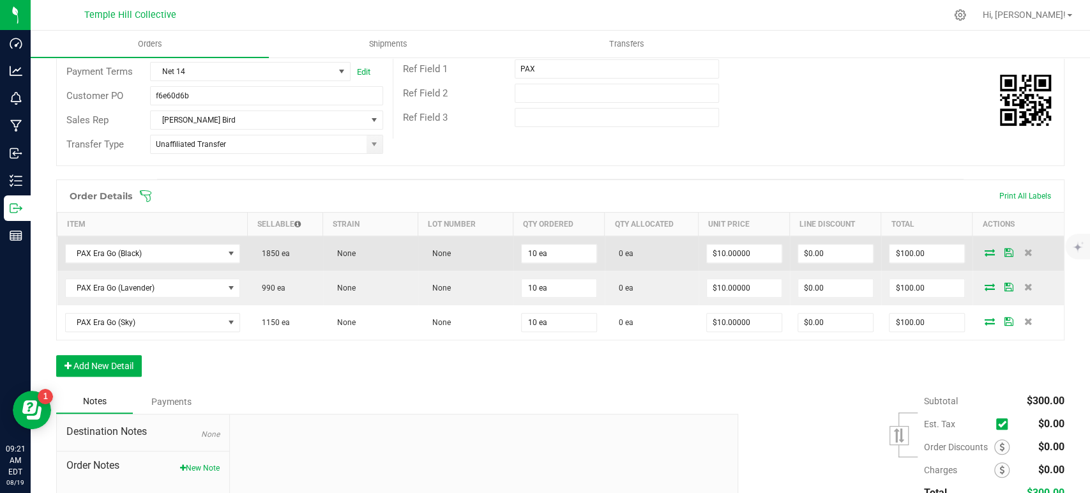
click at [984, 255] on icon at bounding box center [989, 252] width 10 height 8
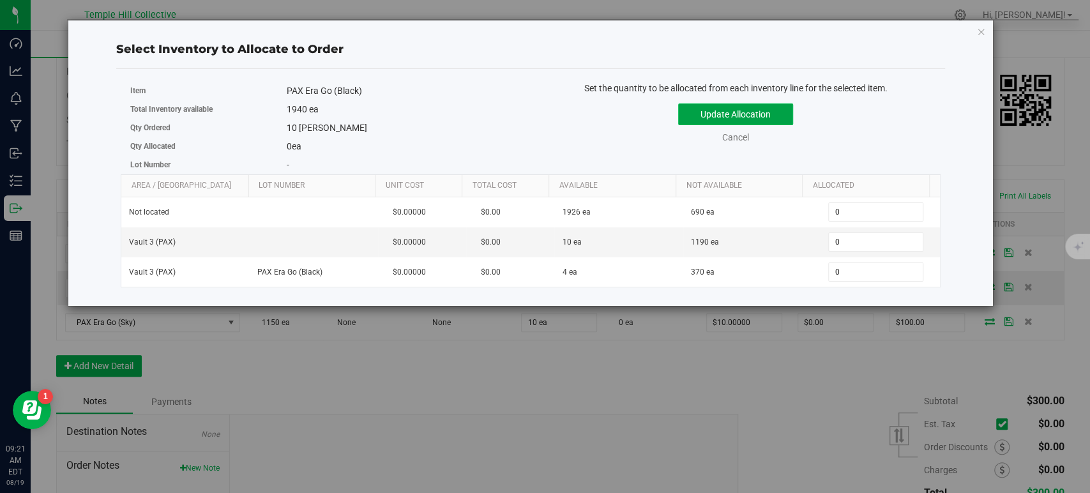
click at [777, 111] on button "Update Allocation" at bounding box center [735, 114] width 115 height 22
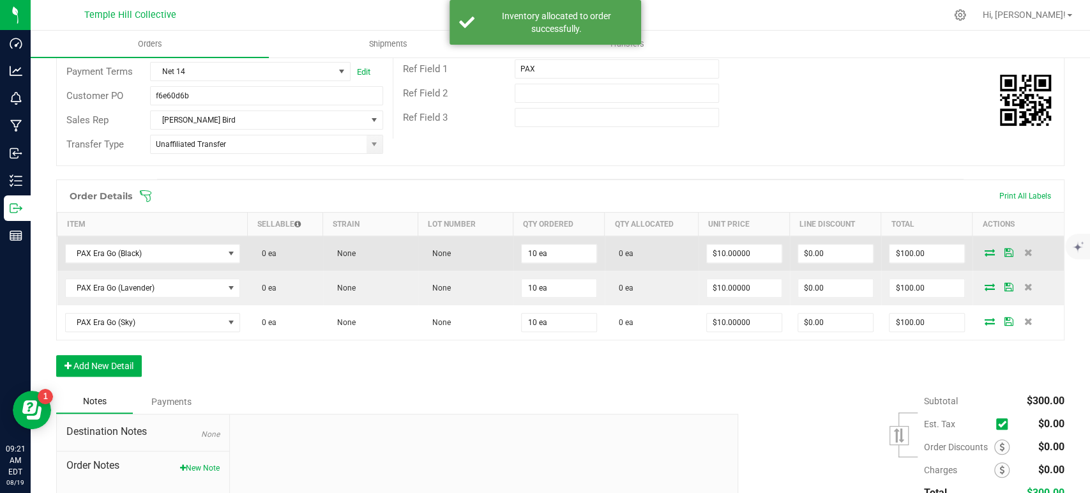
click at [984, 252] on icon at bounding box center [989, 252] width 10 height 8
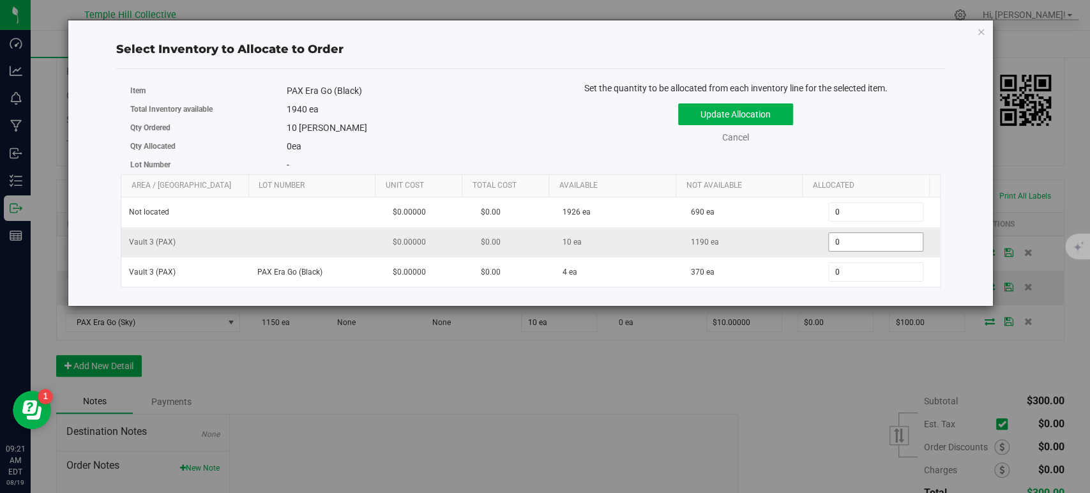
click at [864, 241] on span "0 0" at bounding box center [875, 241] width 95 height 19
type input "010"
type input "10"
click at [781, 116] on button "Update Allocation" at bounding box center [735, 114] width 115 height 22
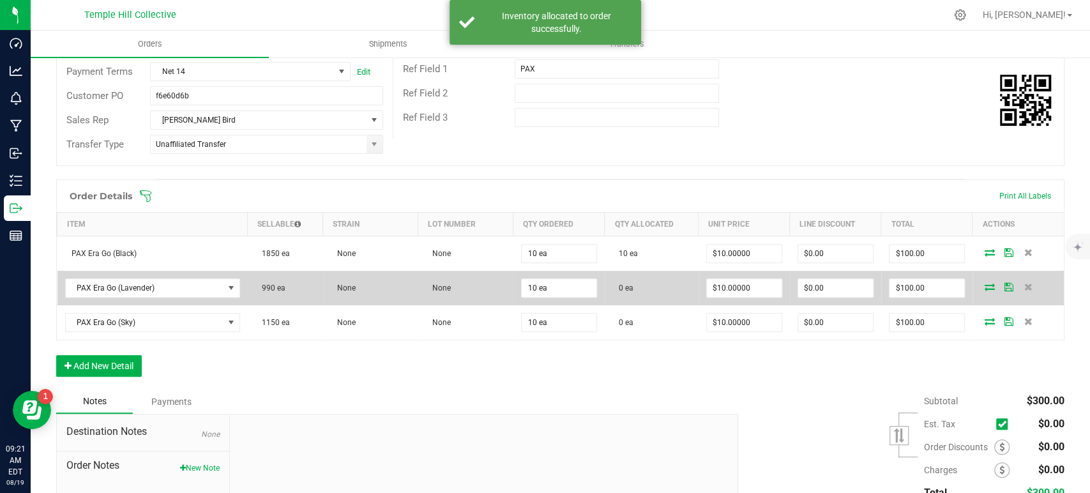
click at [984, 289] on icon at bounding box center [989, 287] width 10 height 8
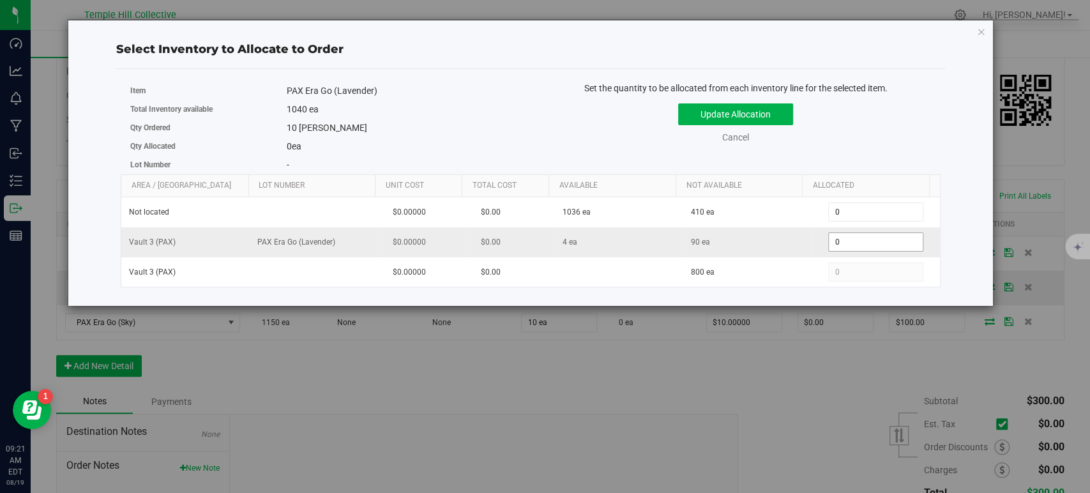
click at [853, 237] on span "0 0" at bounding box center [875, 241] width 95 height 19
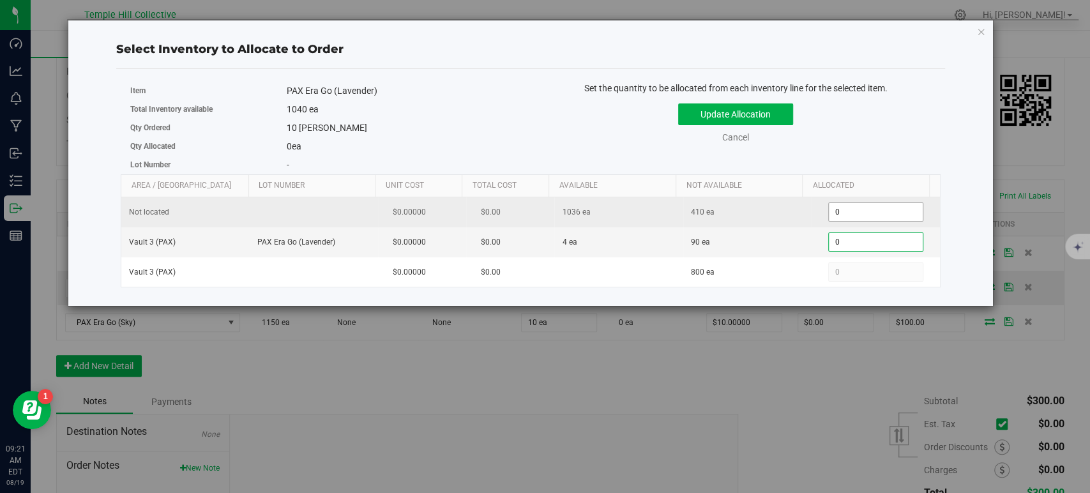
click at [855, 220] on span "0 0" at bounding box center [875, 211] width 95 height 19
type input "010"
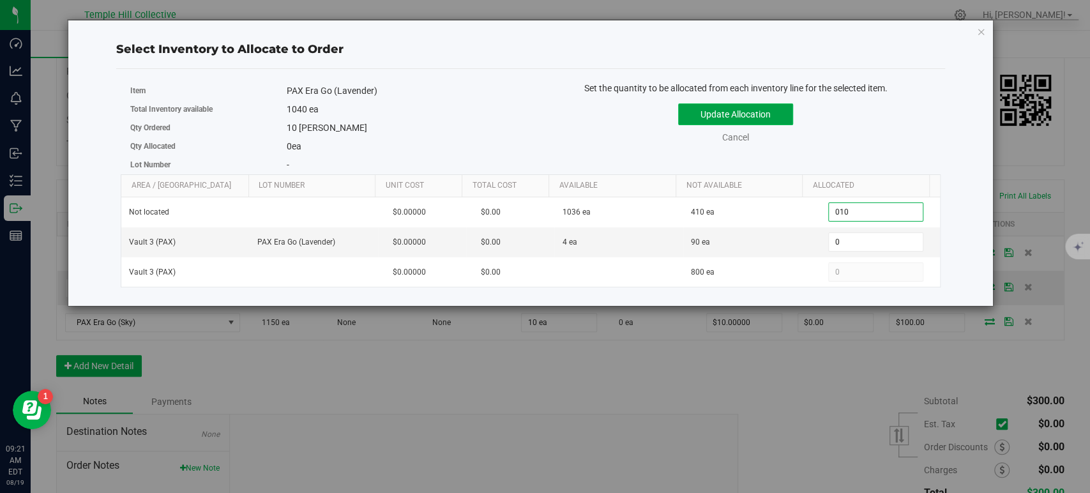
type input "10"
click at [755, 112] on button "Update Allocation" at bounding box center [735, 114] width 115 height 22
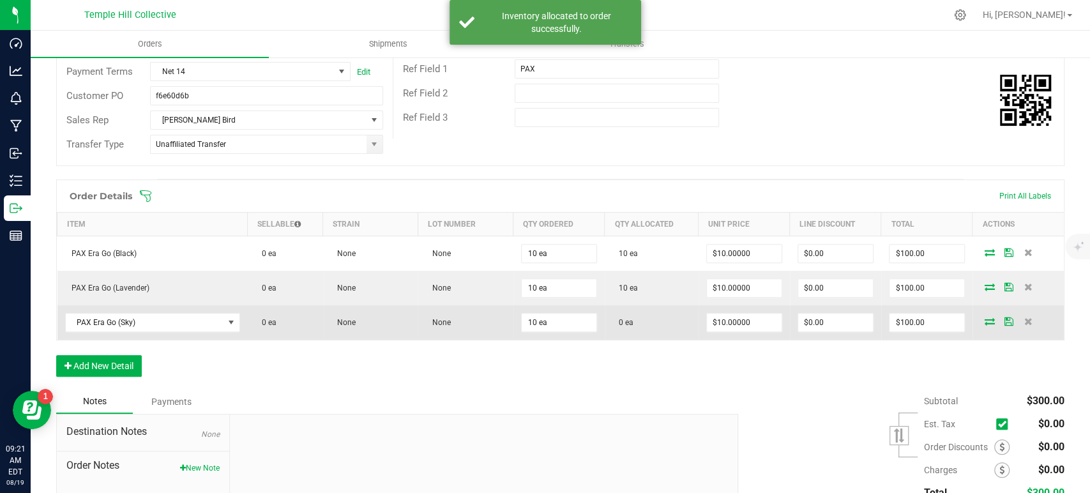
click at [984, 320] on icon at bounding box center [989, 321] width 10 height 8
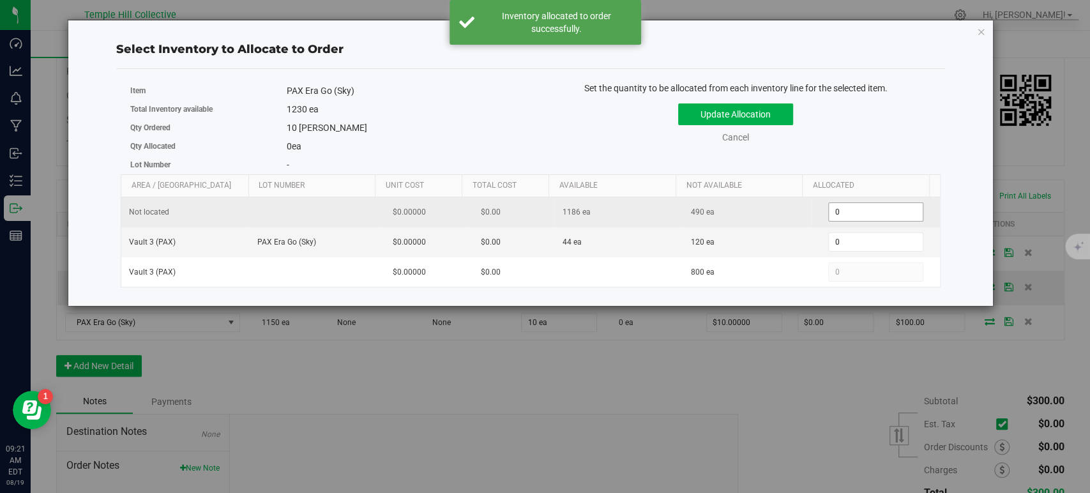
click at [850, 216] on span "0 0" at bounding box center [875, 211] width 95 height 19
type input "010"
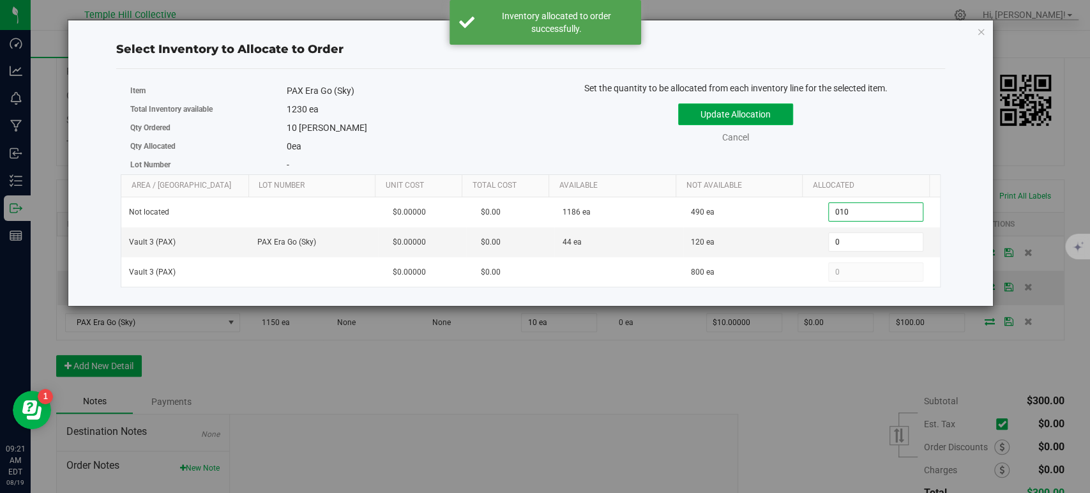
type input "10"
click at [766, 111] on button "Update Allocation" at bounding box center [735, 114] width 115 height 22
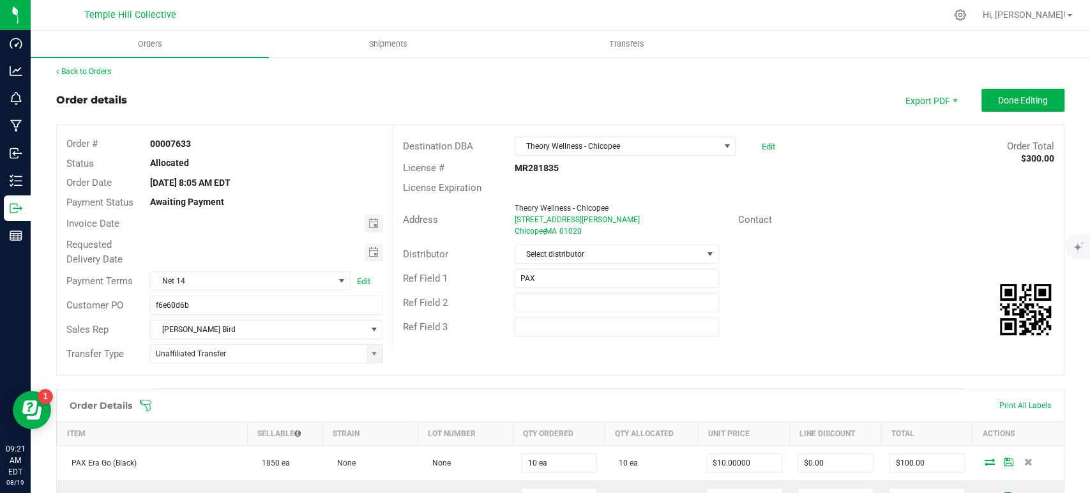
scroll to position [0, 0]
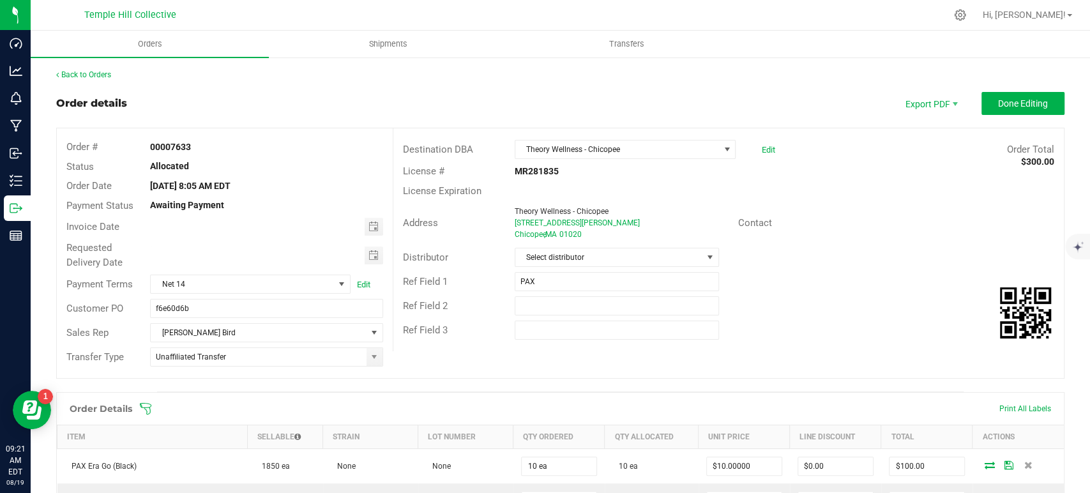
click at [1016, 91] on div "Back to Orders Order details Export PDF Done Editing Order # 00007633 Status Al…" at bounding box center [560, 434] width 1008 height 730
click at [1013, 99] on span "Done Editing" at bounding box center [1023, 103] width 50 height 10
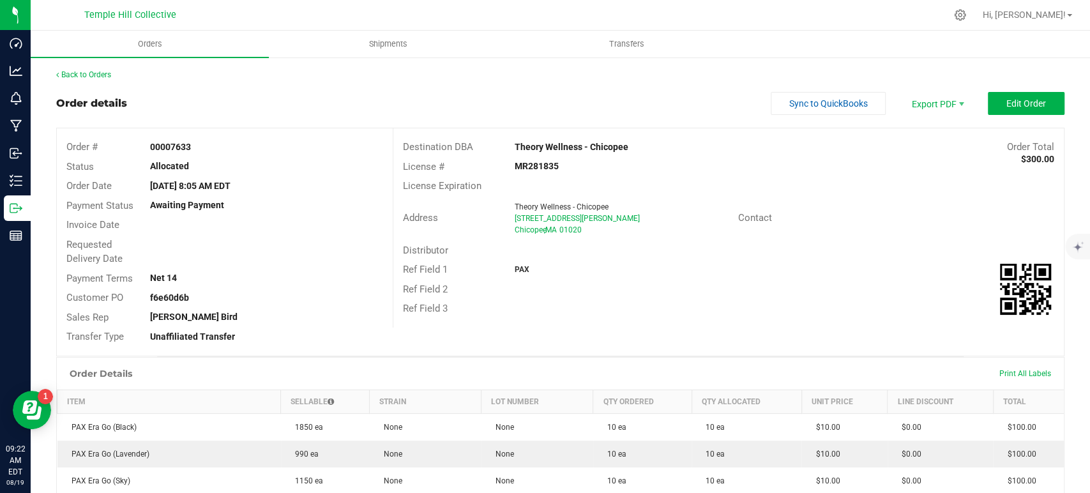
drag, startPoint x: 645, startPoint y: 143, endPoint x: 507, endPoint y: 147, distance: 137.9
click at [507, 147] on div "Theory Wellness - Chicopee" at bounding box center [645, 146] width 280 height 13
copy strong "Theory Wellness - Chicopee"
drag, startPoint x: 574, startPoint y: 216, endPoint x: 504, endPoint y: 213, distance: 70.9
click at [508, 213] on div "Theory Wellness - Chicopee [STREET_ADDRESS][PERSON_NAME] [GEOGRAPHIC_DATA] , MA…" at bounding box center [623, 218] width 230 height 34
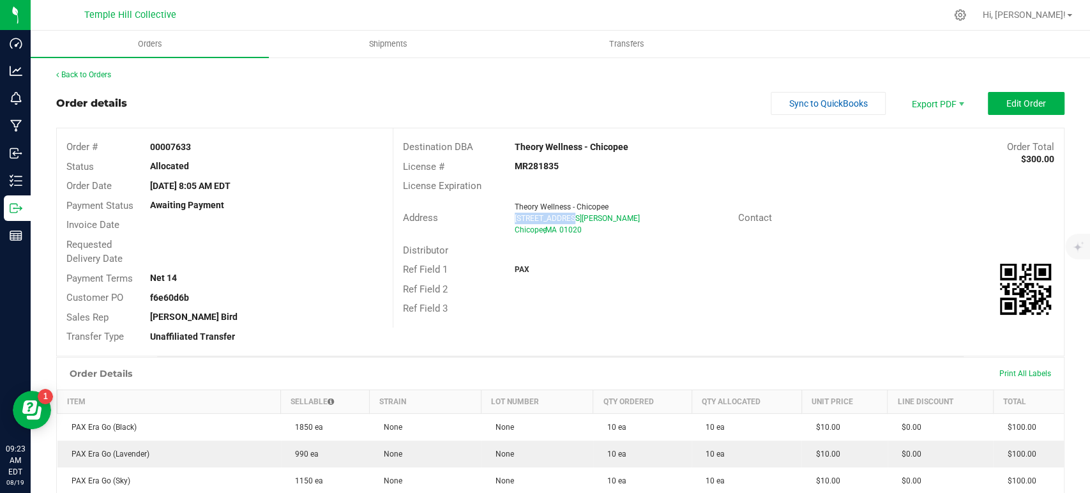
copy span "[STREET_ADDRESS][PERSON_NAME]"
click at [590, 226] on div "[GEOGRAPHIC_DATA] , MA 01020" at bounding box center [621, 229] width 214 height 11
